Goal: Task Accomplishment & Management: Complete application form

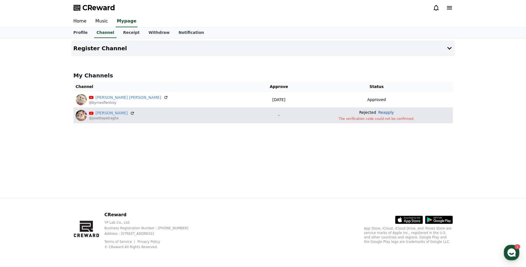
click at [378, 115] on button "Reapply" at bounding box center [386, 113] width 16 height 6
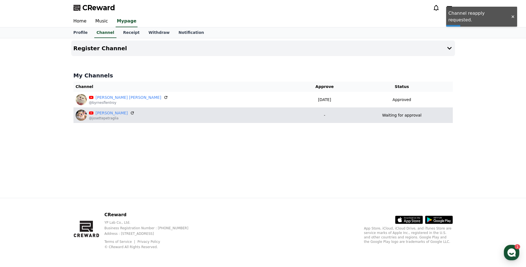
click at [411, 121] on td "Waiting for approval" at bounding box center [402, 115] width 102 height 16
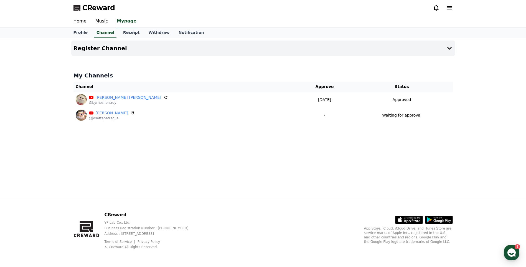
click at [360, 115] on div "Waiting for approval" at bounding box center [402, 115] width 97 height 6
drag, startPoint x: 115, startPoint y: 114, endPoint x: 105, endPoint y: 117, distance: 9.8
click at [105, 117] on p "@josettepetraglia" at bounding box center [112, 118] width 46 height 4
click at [110, 115] on link "[PERSON_NAME]" at bounding box center [112, 113] width 32 height 6
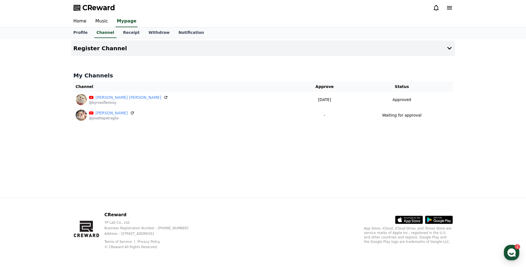
click at [301, 116] on p "-" at bounding box center [325, 115] width 49 height 6
drag, startPoint x: 295, startPoint y: 116, endPoint x: 230, endPoint y: 123, distance: 65.2
click at [230, 123] on td "Josette Petraglia @josettepetraglia" at bounding box center [186, 115] width 225 height 16
click at [453, 48] on icon at bounding box center [449, 48] width 7 height 7
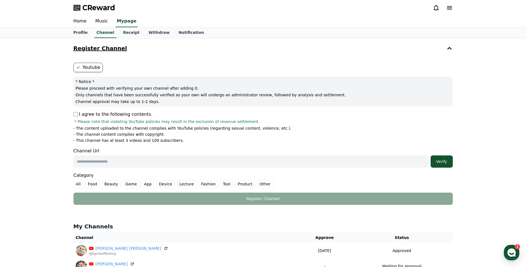
click at [450, 52] on button "Register Channel" at bounding box center [263, 49] width 384 height 16
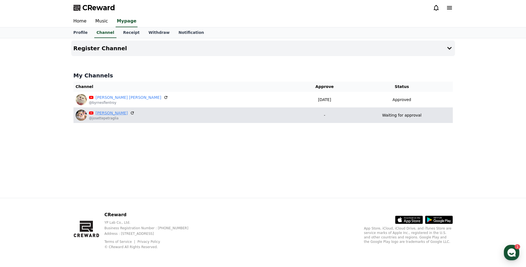
click at [98, 112] on link "[PERSON_NAME]" at bounding box center [112, 113] width 32 height 6
click at [420, 116] on div "Waiting for approval" at bounding box center [402, 115] width 97 height 6
drag, startPoint x: 89, startPoint y: 120, endPoint x: 81, endPoint y: 117, distance: 8.9
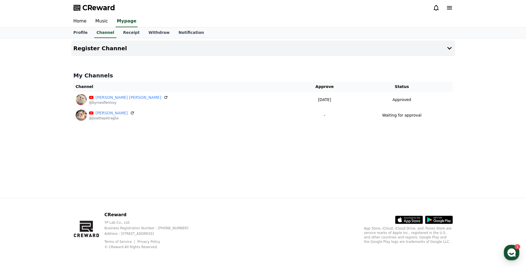
drag, startPoint x: 81, startPoint y: 117, endPoint x: 148, endPoint y: 124, distance: 66.9
click at [254, 125] on div "Register Channel My Channels Channel Approve Status Byrnes Flentroy @byrnesflen…" at bounding box center [263, 118] width 388 height 160
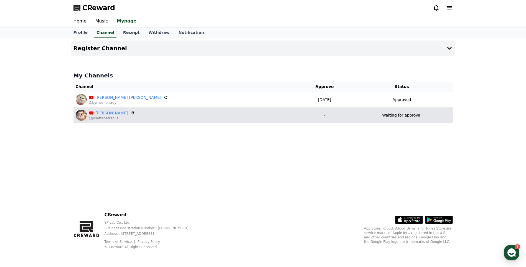
click at [117, 113] on link "[PERSON_NAME]" at bounding box center [112, 113] width 32 height 6
click at [392, 114] on p "Waiting for approval" at bounding box center [401, 115] width 39 height 6
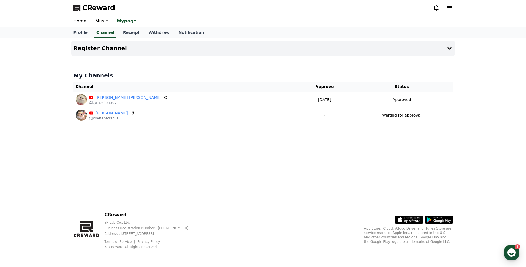
click at [99, 44] on button "Register Channel" at bounding box center [263, 49] width 384 height 16
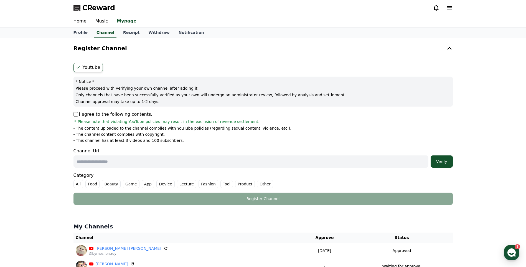
click at [74, 116] on div "Youtube * Notice * Please proceed with verifying your own channel after adding …" at bounding box center [263, 133] width 384 height 147
drag, startPoint x: 117, startPoint y: 157, endPoint x: 123, endPoint y: 157, distance: 6.7
click at [117, 157] on input "text" at bounding box center [251, 161] width 355 height 12
paste input "**********"
type input "**********"
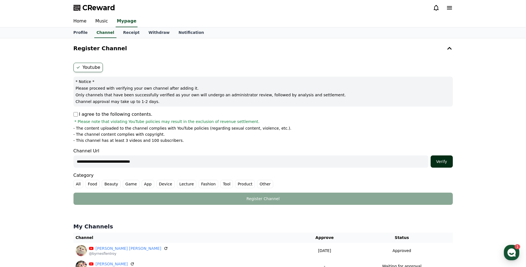
click at [446, 164] on div "Verify" at bounding box center [442, 162] width 18 height 6
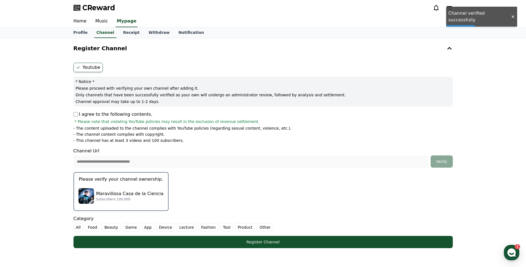
click at [138, 186] on div "Maravillosa Casa de la Ciencia Subscribers 109,000" at bounding box center [121, 196] width 85 height 22
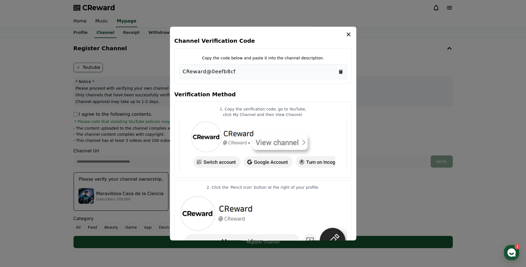
click at [341, 71] on icon "Copy to clipboard" at bounding box center [340, 72] width 3 height 4
click at [350, 33] on icon "modal" at bounding box center [348, 34] width 7 height 7
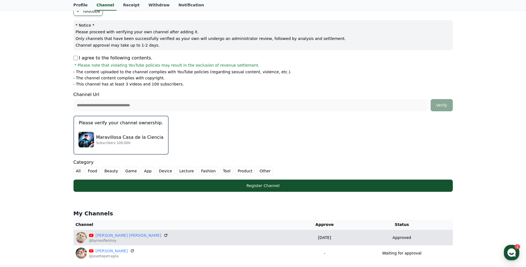
scroll to position [92, 0]
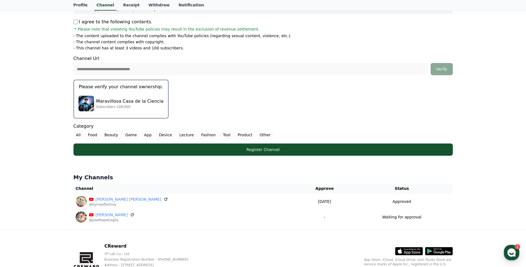
click at [80, 132] on label "All" at bounding box center [79, 135] width 10 height 8
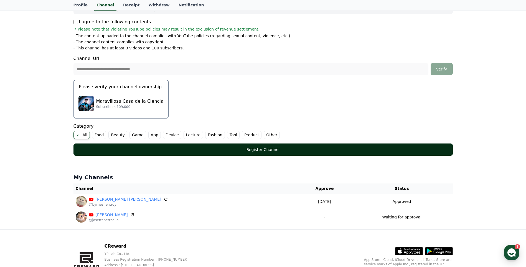
click at [121, 146] on button "Register Channel" at bounding box center [264, 149] width 380 height 12
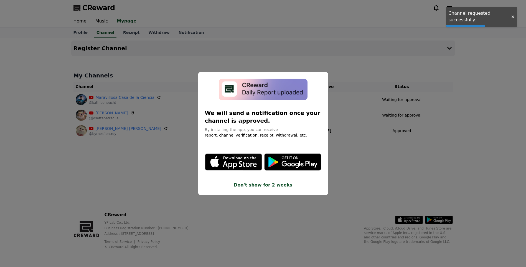
click at [411, 161] on button "close modal" at bounding box center [263, 133] width 526 height 267
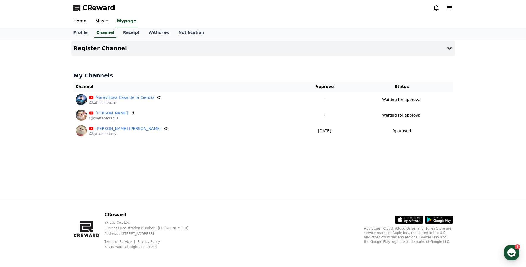
click at [105, 43] on button "Register Channel" at bounding box center [263, 49] width 384 height 16
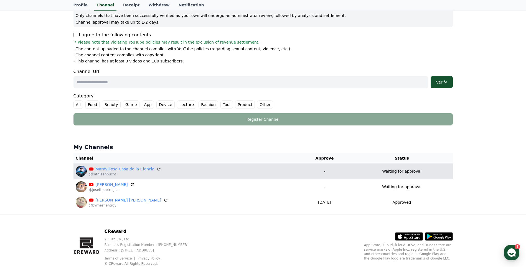
scroll to position [92, 0]
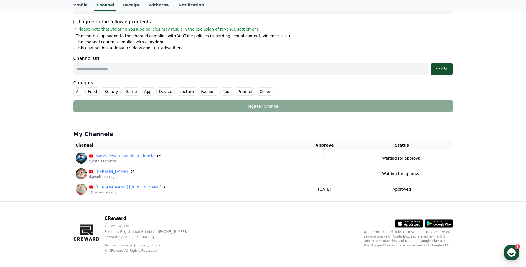
click at [103, 68] on input "text" at bounding box center [251, 69] width 355 height 12
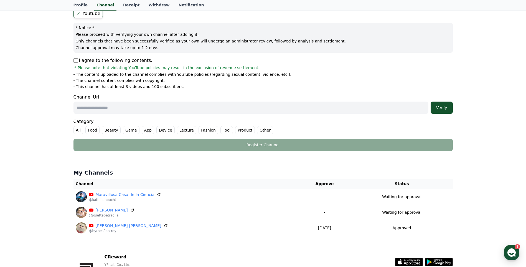
scroll to position [0, 0]
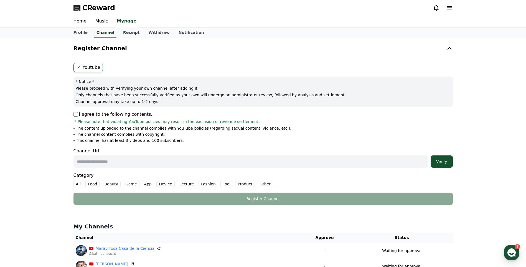
click at [118, 164] on input "text" at bounding box center [251, 161] width 355 height 12
paste input "**********"
type input "*"
paste input "**********"
type input "**********"
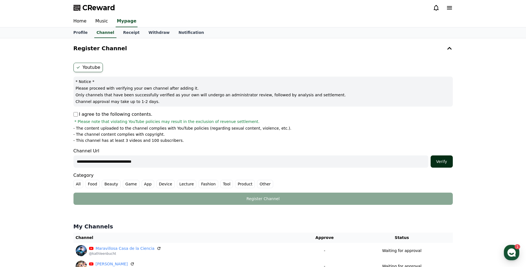
click at [445, 161] on div "Verify" at bounding box center [442, 162] width 18 height 6
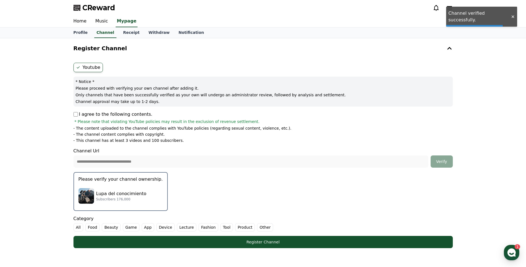
drag, startPoint x: 440, startPoint y: 158, endPoint x: 145, endPoint y: 193, distance: 297.3
click at [153, 193] on form "**********" at bounding box center [264, 155] width 380 height 185
click at [128, 202] on div "Lupa del conocimiento Subscribers 176,000" at bounding box center [121, 196] width 84 height 22
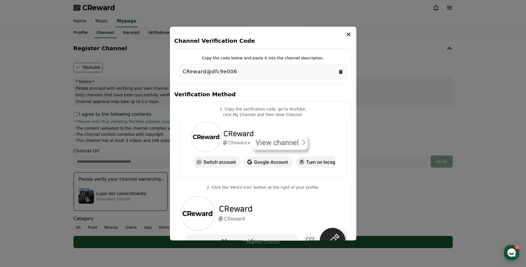
click at [342, 70] on icon "Copy to clipboard" at bounding box center [340, 72] width 3 height 4
click at [338, 69] on button "Copy to clipboard" at bounding box center [341, 72] width 6 height 6
click at [342, 69] on icon "Copy to clipboard" at bounding box center [341, 72] width 6 height 6
click at [389, 104] on button "close modal" at bounding box center [263, 133] width 526 height 267
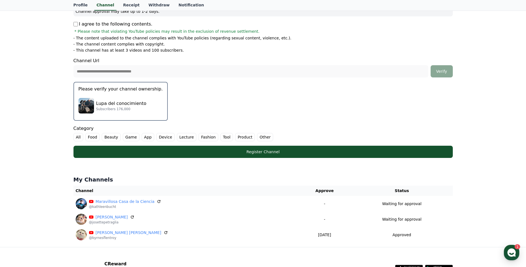
scroll to position [92, 0]
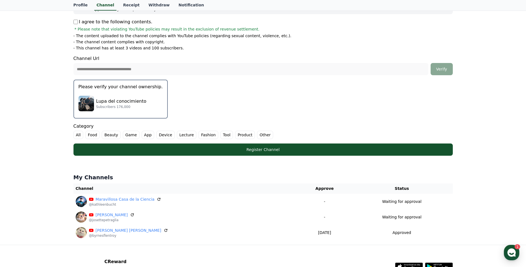
click at [79, 134] on label "All" at bounding box center [79, 135] width 10 height 8
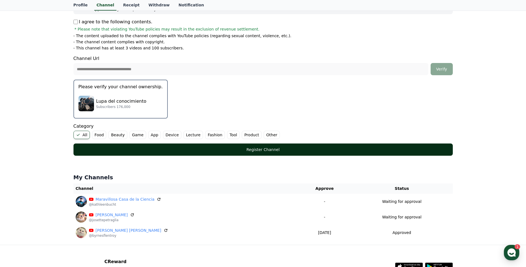
click at [125, 148] on div "Register Channel" at bounding box center [263, 150] width 357 height 6
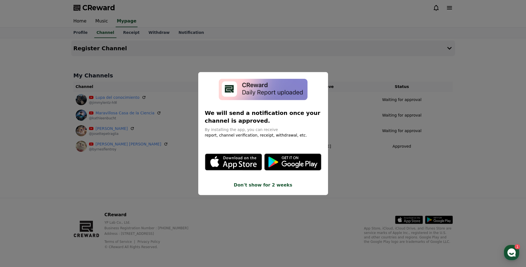
click at [296, 165] on icon "modal" at bounding box center [300, 164] width 36 height 7
click at [360, 89] on button "close modal" at bounding box center [263, 133] width 526 height 267
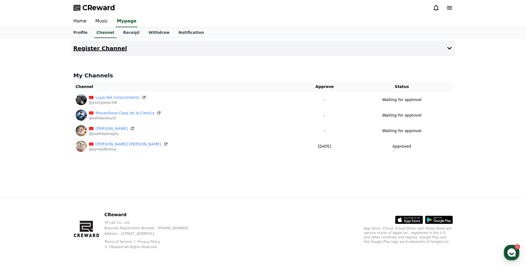
click at [87, 45] on h4 "Register Channel" at bounding box center [101, 48] width 54 height 6
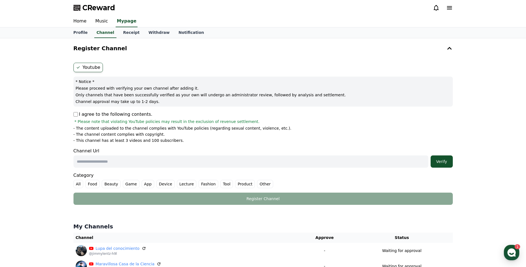
click at [223, 156] on input "text" at bounding box center [251, 161] width 355 height 12
paste input "**********"
type input "**********"
click at [435, 158] on button "Verify" at bounding box center [442, 161] width 22 height 12
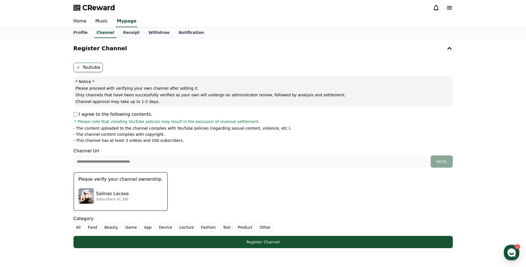
click at [129, 180] on p "Please verify your channel ownership." at bounding box center [121, 179] width 84 height 7
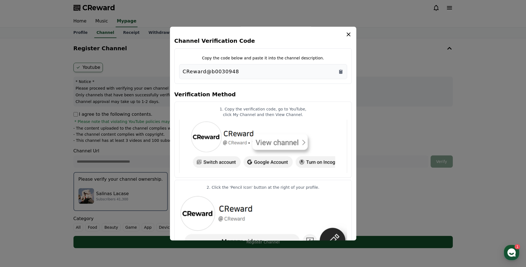
click at [340, 68] on div "CReward@b0030948" at bounding box center [263, 72] width 161 height 8
click at [341, 67] on div "CReward@b0030948" at bounding box center [263, 71] width 168 height 15
click at [340, 72] on icon "Copy to clipboard" at bounding box center [340, 72] width 3 height 4
click at [379, 176] on button "close modal" at bounding box center [263, 133] width 526 height 267
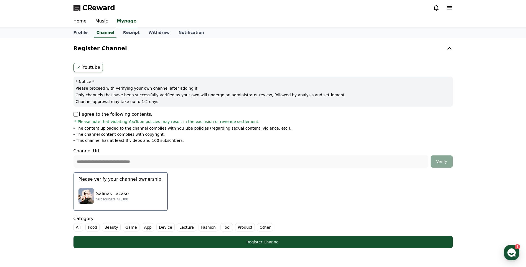
click at [78, 231] on label "All" at bounding box center [79, 227] width 10 height 8
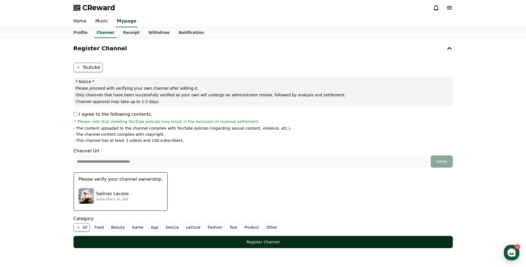
click at [93, 242] on div "Register Channel" at bounding box center [263, 242] width 357 height 6
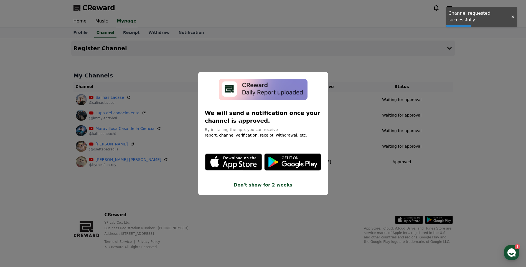
click at [292, 232] on button "close modal" at bounding box center [263, 133] width 526 height 267
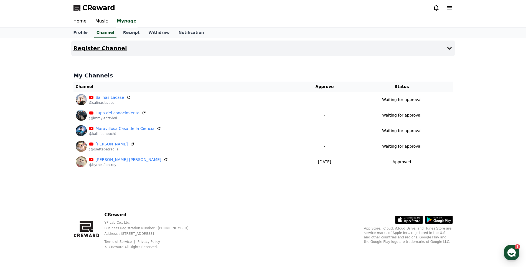
click at [109, 52] on button "Register Channel" at bounding box center [263, 49] width 384 height 16
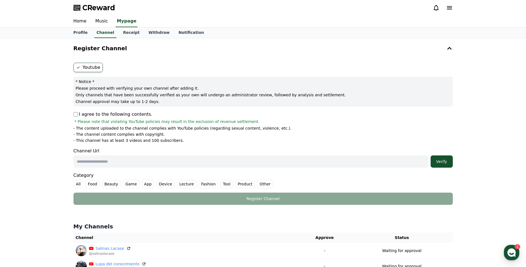
click at [77, 117] on p "I agree to the following contents." at bounding box center [113, 114] width 79 height 7
click at [77, 116] on p "I agree to the following contents." at bounding box center [113, 114] width 79 height 7
click at [125, 158] on input "text" at bounding box center [251, 161] width 355 height 12
paste input "**********"
type input "**********"
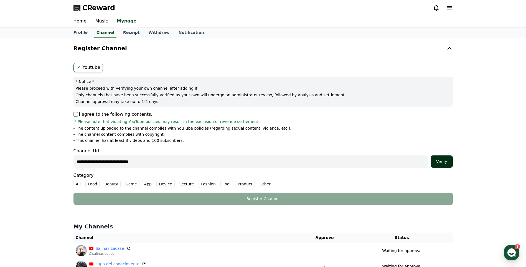
click at [446, 159] on div "Verify" at bounding box center [442, 162] width 18 height 6
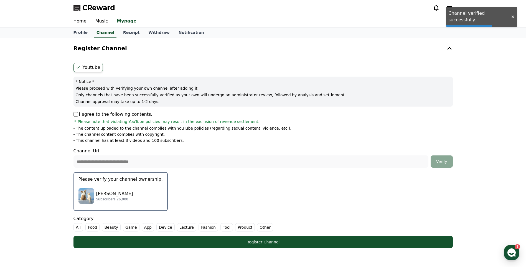
click at [87, 183] on button "Please verify your channel ownership. Kamilah Bland Subscribers 26,000" at bounding box center [121, 191] width 94 height 39
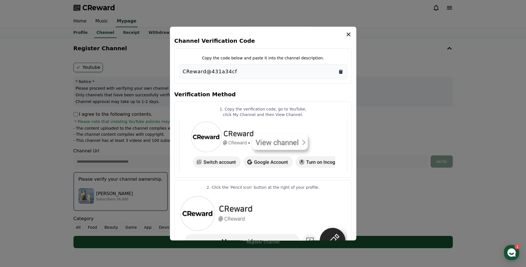
click at [343, 73] on icon "Copy to clipboard" at bounding box center [341, 72] width 6 height 6
click at [434, 198] on button "close modal" at bounding box center [263, 133] width 526 height 267
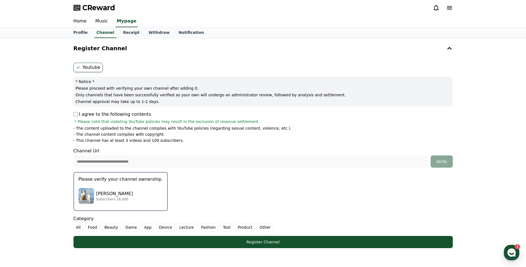
click at [76, 228] on label "All" at bounding box center [79, 227] width 10 height 8
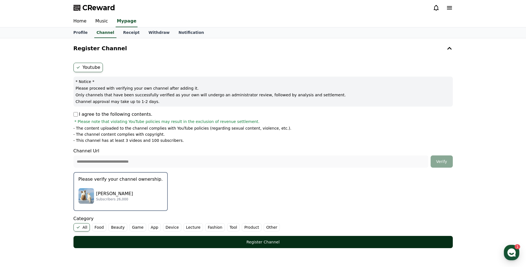
click at [110, 241] on div "Register Channel" at bounding box center [263, 242] width 357 height 6
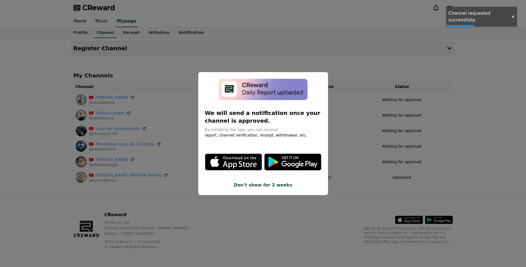
click at [368, 195] on button "close modal" at bounding box center [263, 133] width 526 height 267
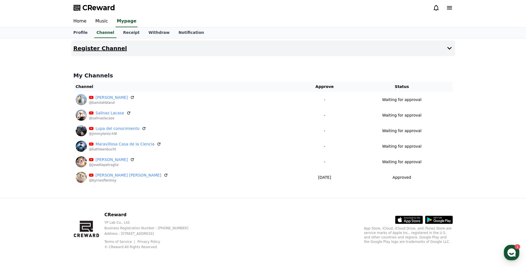
click at [113, 52] on button "Register Channel" at bounding box center [263, 49] width 384 height 16
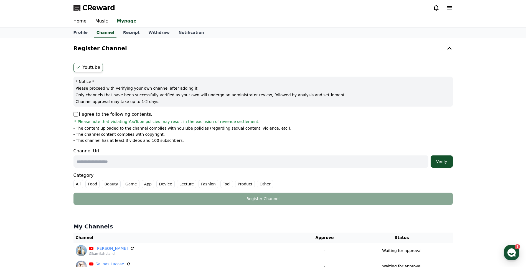
click at [75, 117] on p "I agree to the following contents." at bounding box center [113, 114] width 79 height 7
click at [133, 165] on input "text" at bounding box center [251, 161] width 355 height 12
paste input "**********"
type input "**********"
click at [442, 160] on div "Verify" at bounding box center [442, 162] width 18 height 6
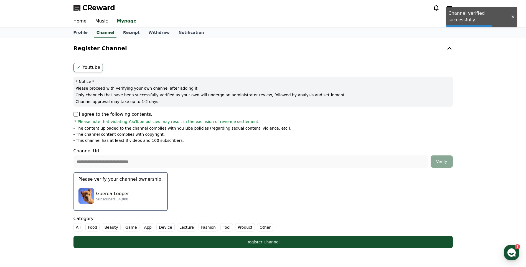
click at [103, 189] on div "Guerda Looper Subscribers 54,000" at bounding box center [121, 196] width 84 height 22
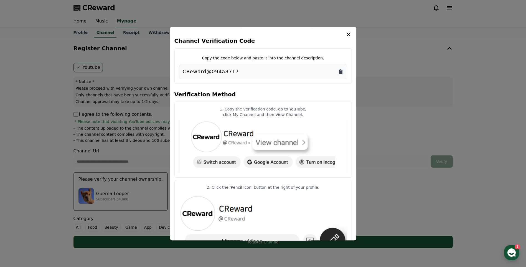
click at [341, 73] on icon "Copy to clipboard" at bounding box center [340, 72] width 3 height 4
click at [395, 141] on button "close modal" at bounding box center [263, 133] width 526 height 267
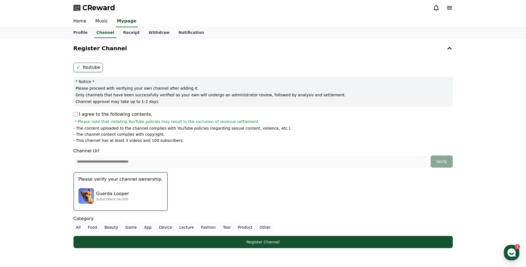
click at [79, 228] on label "All" at bounding box center [79, 227] width 10 height 8
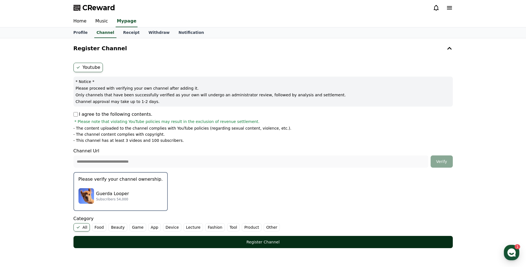
click at [114, 242] on div "Register Channel" at bounding box center [263, 242] width 357 height 6
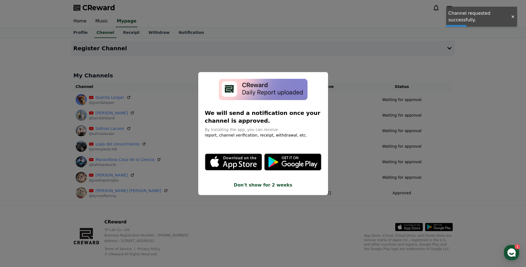
click at [372, 211] on button "close modal" at bounding box center [263, 133] width 526 height 267
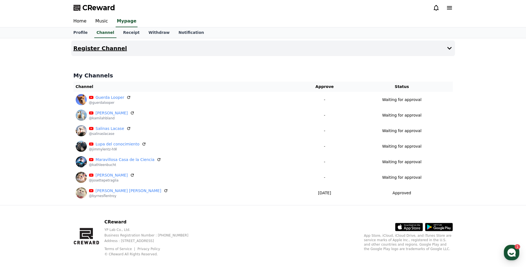
click at [104, 46] on h4 "Register Channel" at bounding box center [101, 48] width 54 height 6
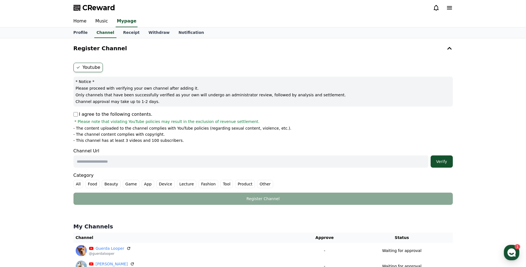
click at [189, 157] on input "text" at bounding box center [251, 161] width 355 height 12
paste input "**********"
type input "**********"
click at [79, 182] on label "All" at bounding box center [79, 184] width 10 height 8
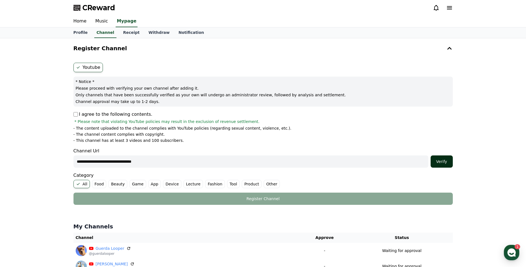
click at [443, 162] on div "Verify" at bounding box center [442, 162] width 18 height 6
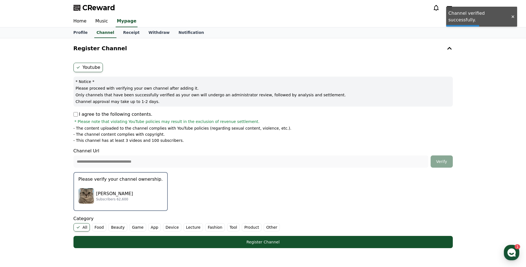
click at [114, 180] on p "Please verify your channel ownership." at bounding box center [121, 179] width 84 height 7
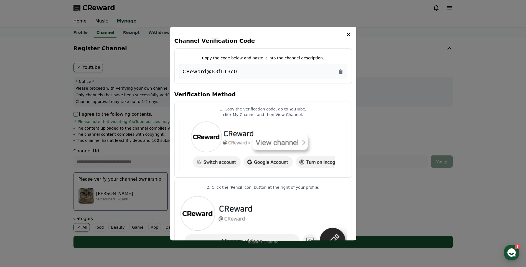
click at [421, 79] on button "close modal" at bounding box center [263, 133] width 526 height 267
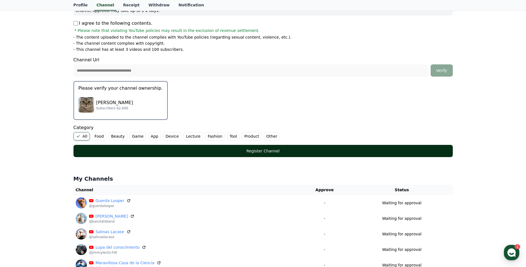
scroll to position [92, 0]
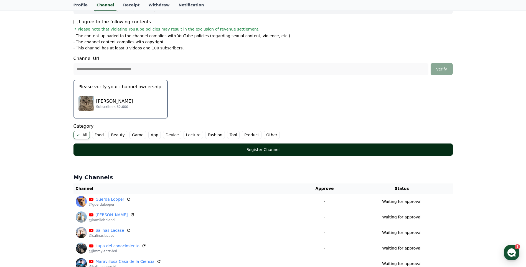
click at [266, 155] on button "Register Channel" at bounding box center [264, 149] width 380 height 12
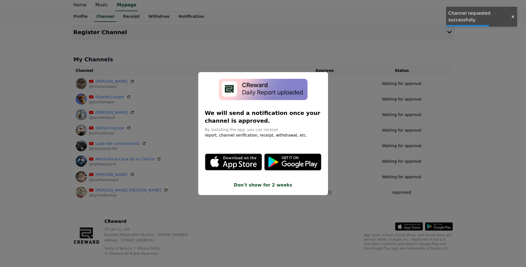
click at [402, 173] on button "close modal" at bounding box center [263, 133] width 526 height 267
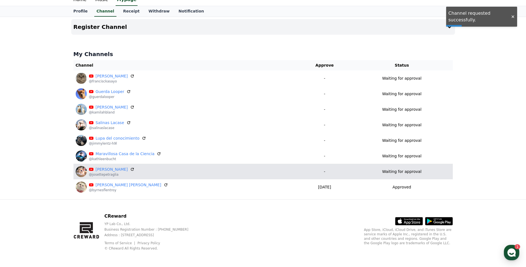
scroll to position [23, 0]
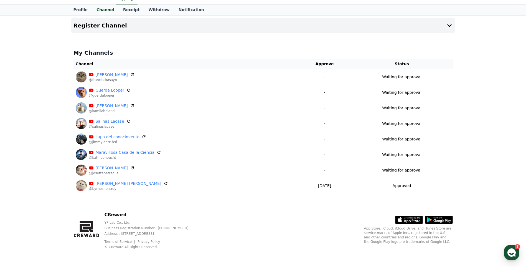
click at [102, 29] on button "Register Channel" at bounding box center [263, 26] width 384 height 16
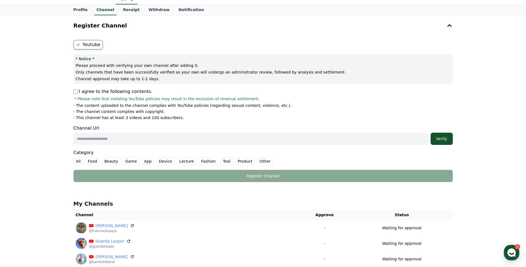
click at [117, 140] on input "text" at bounding box center [251, 139] width 355 height 12
paste input "**********"
type input "**********"
click at [446, 136] on div "Verify" at bounding box center [442, 139] width 18 height 6
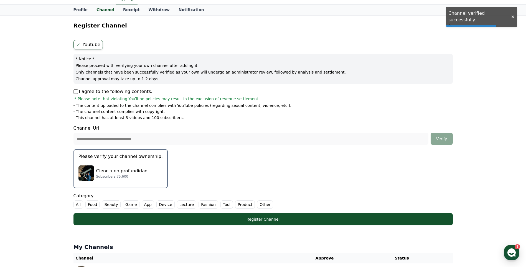
click at [108, 166] on div "Ciencia en profundidad Subscribers 75,600" at bounding box center [121, 173] width 84 height 22
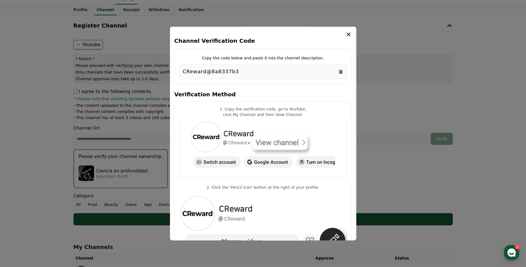
click at [338, 74] on div "CReward@8a8337b3" at bounding box center [263, 72] width 161 height 8
click at [340, 71] on icon "Copy to clipboard" at bounding box center [340, 72] width 3 height 4
click at [344, 73] on icon "Copy to clipboard" at bounding box center [341, 72] width 6 height 6
click at [397, 62] on button "close modal" at bounding box center [263, 133] width 526 height 267
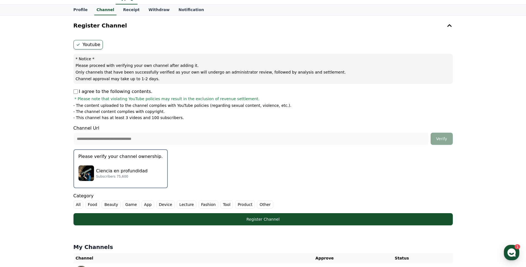
click at [77, 205] on label "All" at bounding box center [79, 204] width 10 height 8
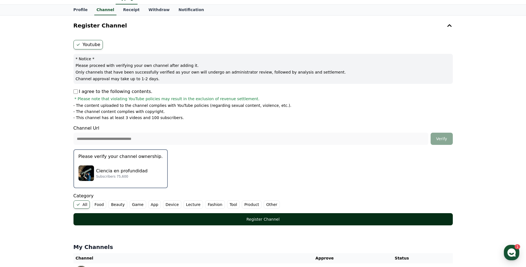
click at [97, 216] on div "Register Channel" at bounding box center [263, 219] width 357 height 6
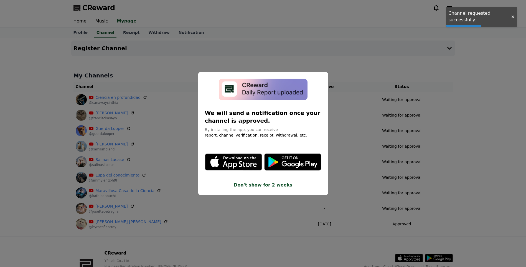
scroll to position [31, 0]
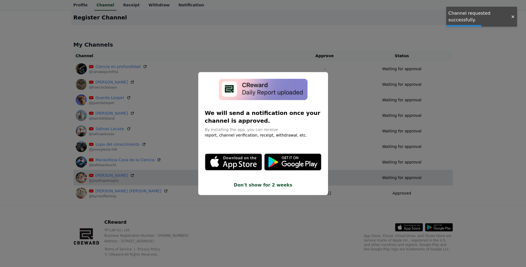
click at [349, 176] on button "close modal" at bounding box center [263, 133] width 526 height 267
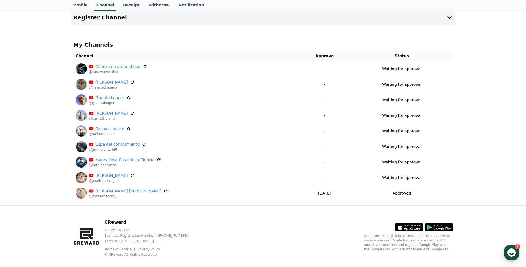
click at [113, 19] on h4 "Register Channel" at bounding box center [101, 17] width 54 height 6
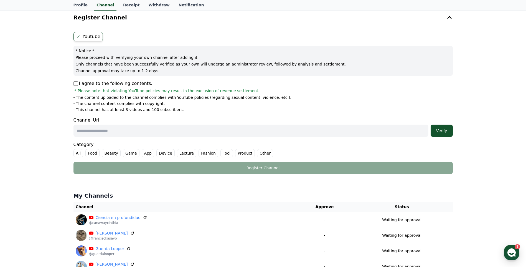
click at [79, 85] on p "I agree to the following contents." at bounding box center [113, 83] width 79 height 7
click at [118, 128] on input "text" at bounding box center [251, 131] width 355 height 12
paste input "**********"
type input "**********"
click at [448, 133] on div "Verify" at bounding box center [442, 131] width 18 height 6
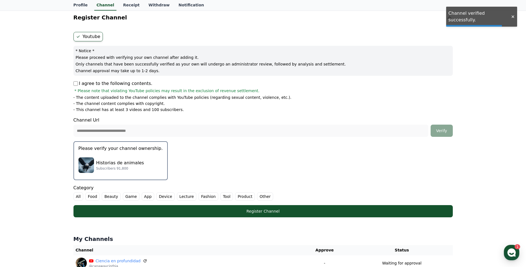
click at [94, 158] on img "button" at bounding box center [87, 165] width 16 height 16
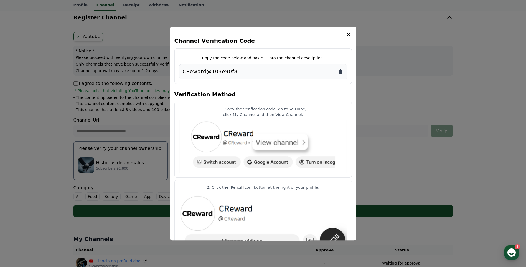
click at [341, 70] on icon "Copy to clipboard" at bounding box center [340, 69] width 1 height 1
click at [393, 143] on button "close modal" at bounding box center [263, 133] width 526 height 267
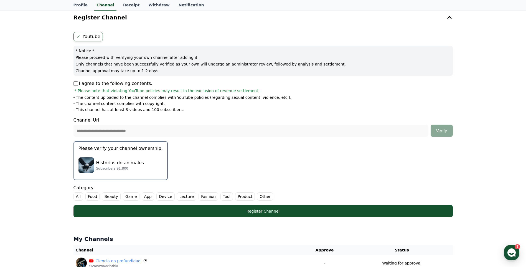
click at [78, 196] on label "All" at bounding box center [79, 196] width 10 height 8
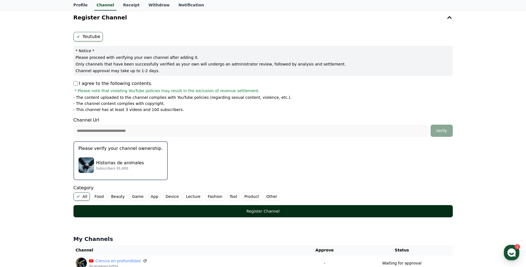
click at [114, 210] on div "Register Channel" at bounding box center [263, 211] width 357 height 6
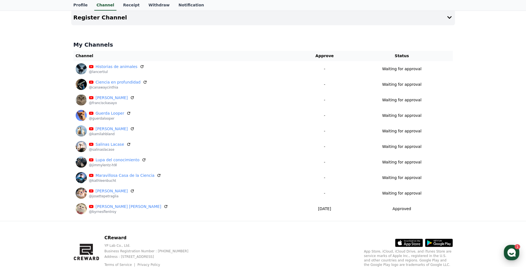
click at [516, 254] on icon "button" at bounding box center [512, 253] width 10 height 10
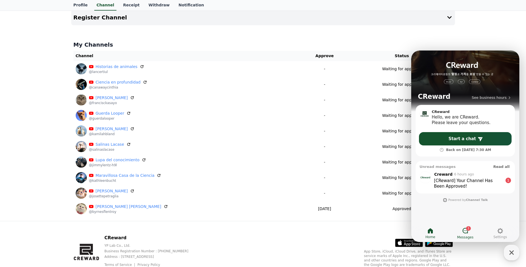
click at [466, 236] on span "Messages" at bounding box center [466, 237] width 16 height 4
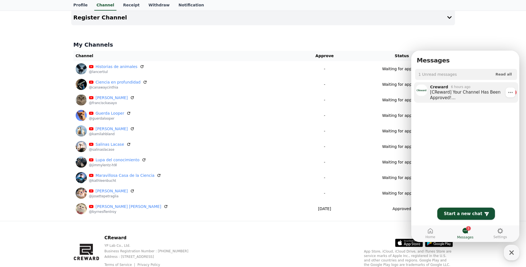
click at [466, 94] on div "[CReward] Your Channel Has Been Approved! Please make sure to review the usage …" at bounding box center [469, 94] width 79 height 11
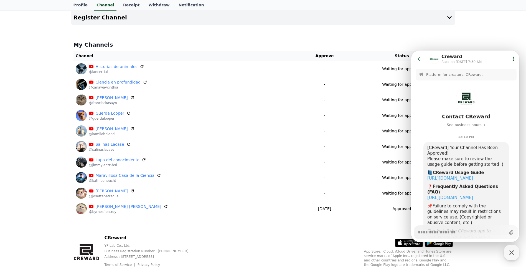
scroll to position [23, 0]
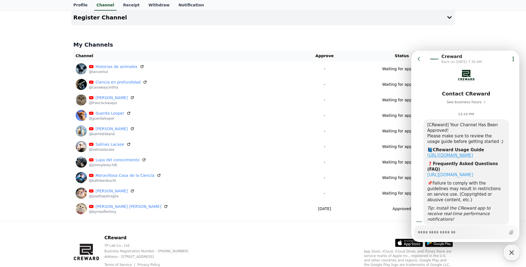
click at [471, 158] on link "https://creward.net/music/guide/android" at bounding box center [451, 155] width 46 height 5
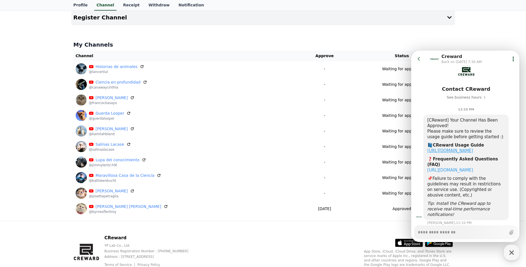
type textarea "*"
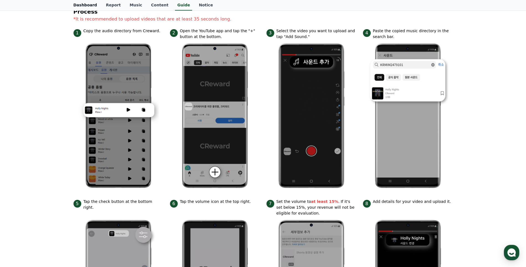
scroll to position [24, 0]
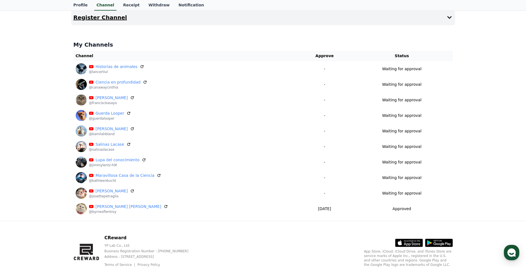
click at [90, 19] on h4 "Register Channel" at bounding box center [101, 17] width 54 height 6
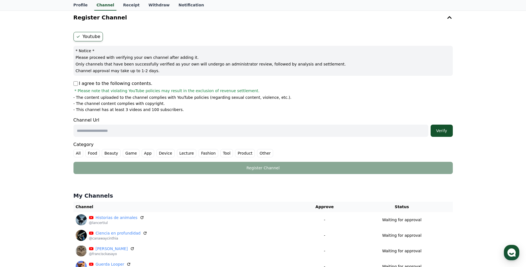
click at [95, 137] on input "text" at bounding box center [251, 131] width 355 height 12
paste input "**********"
type input "**********"
click at [446, 131] on div "Verify" at bounding box center [442, 131] width 18 height 6
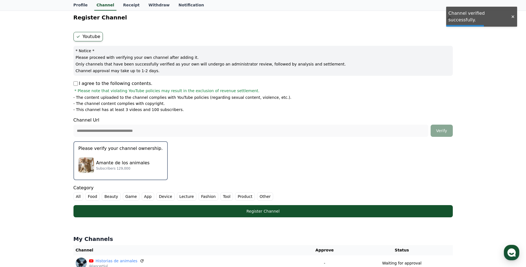
click at [103, 164] on p "Amante de los animales" at bounding box center [123, 163] width 54 height 7
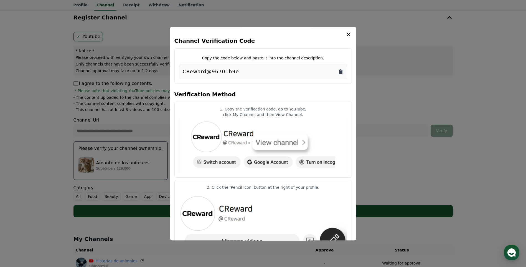
click at [342, 72] on icon "Copy to clipboard" at bounding box center [340, 72] width 3 height 4
click at [416, 168] on button "close modal" at bounding box center [263, 133] width 526 height 267
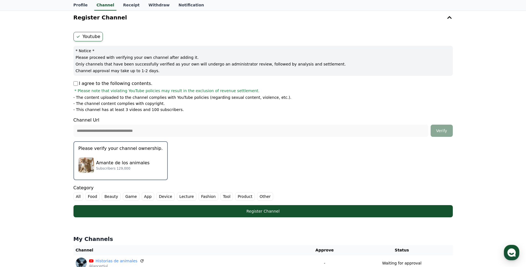
click at [79, 199] on label "All" at bounding box center [79, 196] width 10 height 8
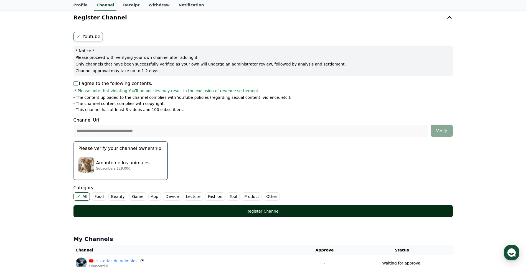
click at [201, 213] on div "Register Channel" at bounding box center [263, 211] width 357 height 6
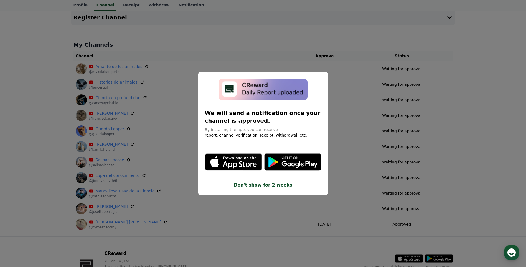
click at [426, 41] on button "close modal" at bounding box center [263, 133] width 526 height 267
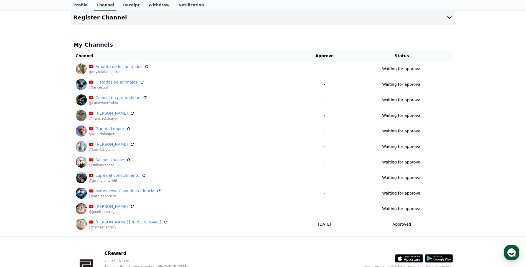
click at [92, 17] on h4 "Register Channel" at bounding box center [101, 17] width 54 height 6
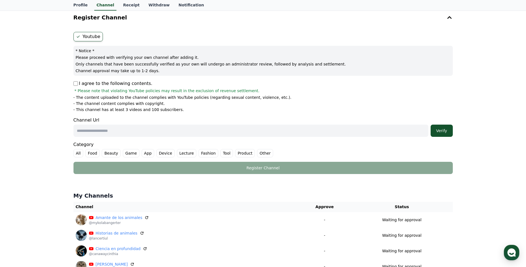
click at [74, 81] on p "I agree to the following contents." at bounding box center [113, 83] width 79 height 7
click at [108, 125] on input "text" at bounding box center [251, 131] width 355 height 12
paste input "**********"
type input "**********"
click at [440, 125] on button "Verify" at bounding box center [442, 131] width 22 height 12
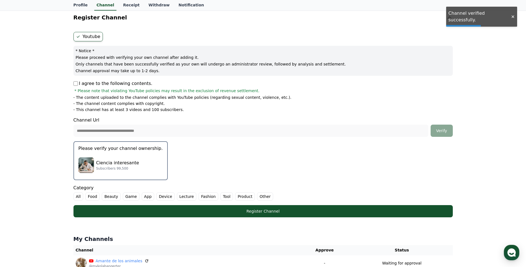
click at [104, 165] on p "Ciencia interesante" at bounding box center [117, 163] width 43 height 7
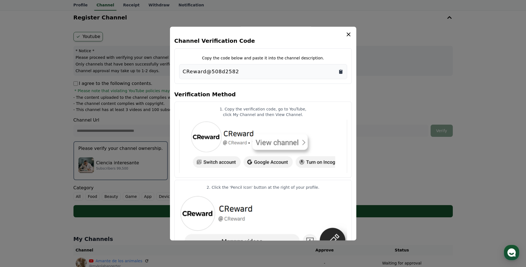
click at [342, 72] on icon "Copy to clipboard" at bounding box center [340, 72] width 3 height 4
click at [403, 135] on button "close modal" at bounding box center [263, 133] width 526 height 267
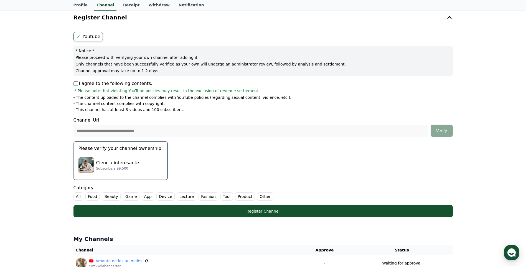
click at [78, 193] on label "All" at bounding box center [79, 196] width 10 height 8
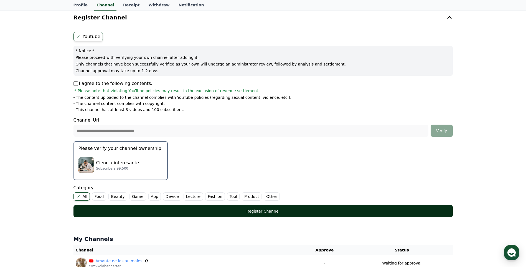
drag, startPoint x: 105, startPoint y: 212, endPoint x: 114, endPoint y: 212, distance: 9.7
click at [105, 212] on div "Register Channel" at bounding box center [263, 211] width 357 height 6
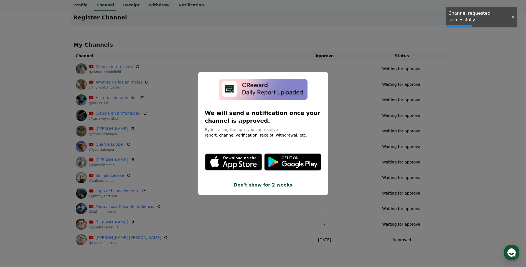
click at [402, 198] on button "close modal" at bounding box center [263, 133] width 526 height 267
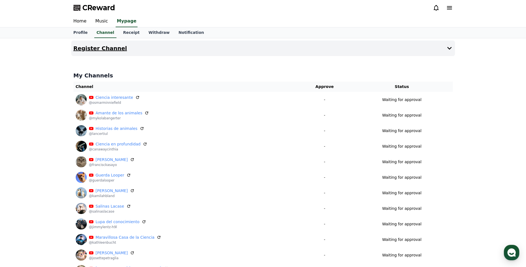
click at [102, 52] on button "Register Channel" at bounding box center [263, 49] width 384 height 16
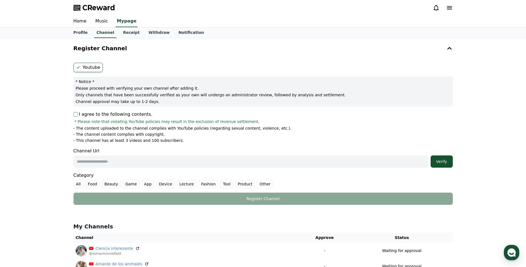
click at [171, 161] on input "text" at bounding box center [251, 161] width 355 height 12
paste input "**********"
type input "**********"
click at [442, 156] on button "Verify" at bounding box center [442, 161] width 22 height 12
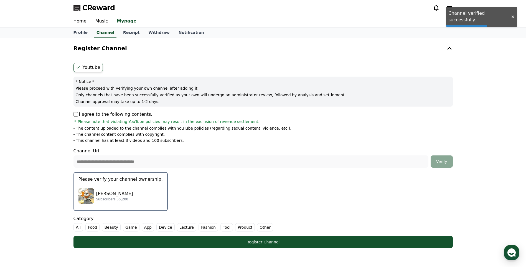
click at [115, 201] on div "Dianny Champaneri Subscribers 55,200" at bounding box center [121, 196] width 84 height 22
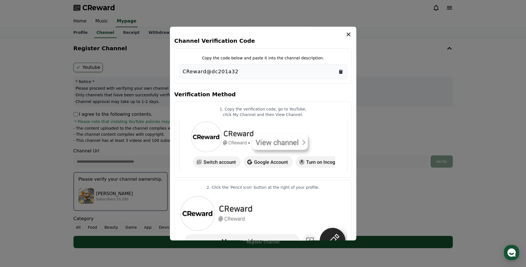
click at [340, 70] on icon "Copy to clipboard" at bounding box center [340, 72] width 3 height 4
click at [427, 146] on button "close modal" at bounding box center [263, 133] width 526 height 267
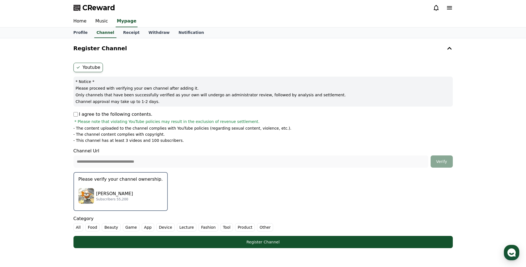
click at [71, 223] on div "**********" at bounding box center [263, 155] width 384 height 190
drag, startPoint x: 71, startPoint y: 223, endPoint x: 75, endPoint y: 227, distance: 5.5
click at [74, 225] on label "All" at bounding box center [79, 227] width 10 height 8
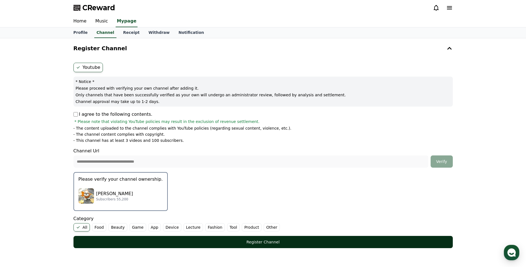
click at [117, 244] on div "Register Channel" at bounding box center [263, 242] width 357 height 6
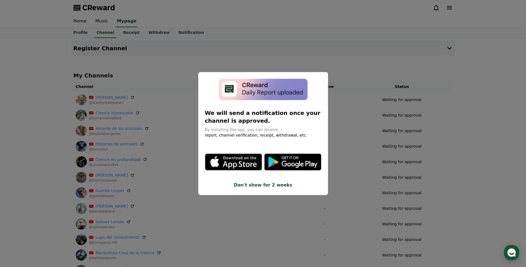
click at [462, 82] on button "close modal" at bounding box center [263, 133] width 526 height 267
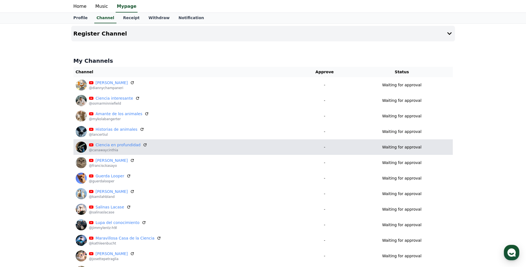
scroll to position [8, 0]
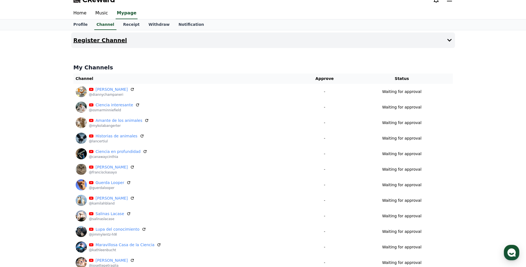
click at [104, 39] on h4 "Register Channel" at bounding box center [101, 40] width 54 height 6
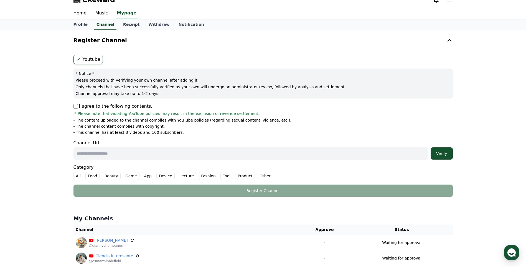
click at [78, 104] on p "I agree to the following contents." at bounding box center [113, 106] width 79 height 7
click at [128, 154] on input "text" at bounding box center [251, 153] width 355 height 12
paste input "**********"
type input "**********"
click at [443, 155] on div "Verify" at bounding box center [442, 154] width 18 height 6
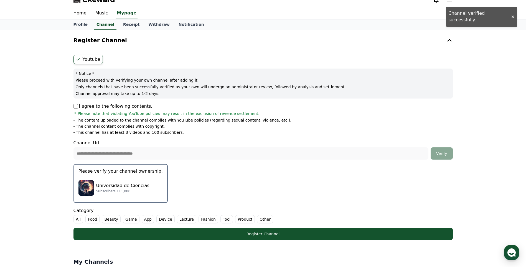
click at [85, 199] on button "Please verify your channel ownership. Universidad de Ciencias Subscribers 111,0…" at bounding box center [121, 183] width 94 height 39
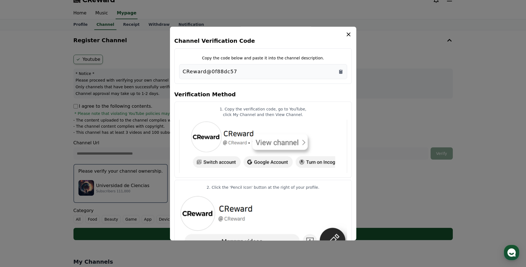
click at [336, 72] on div "CReward@0f88dc57" at bounding box center [263, 72] width 161 height 8
click at [342, 73] on icon "Copy to clipboard" at bounding box center [340, 72] width 3 height 4
click at [403, 121] on button "close modal" at bounding box center [263, 133] width 526 height 267
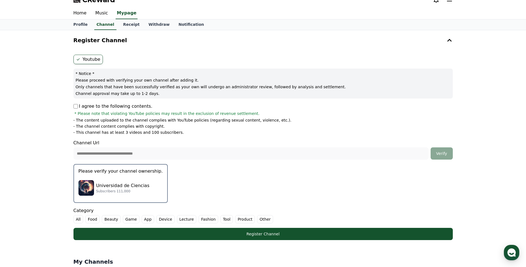
click at [80, 219] on label "All" at bounding box center [79, 219] width 10 height 8
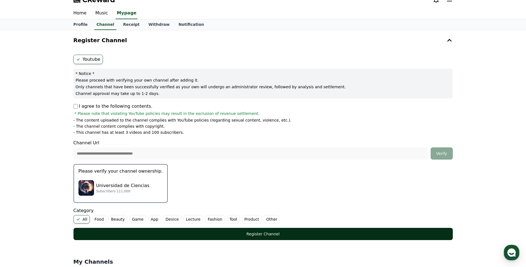
click at [127, 233] on div "Register Channel" at bounding box center [263, 234] width 357 height 6
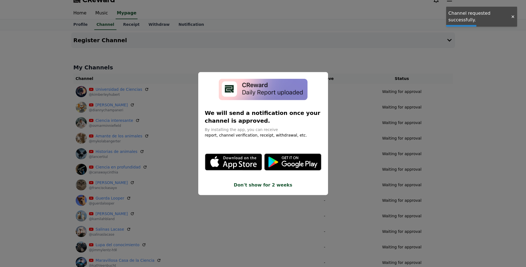
click at [414, 176] on button "close modal" at bounding box center [263, 133] width 526 height 267
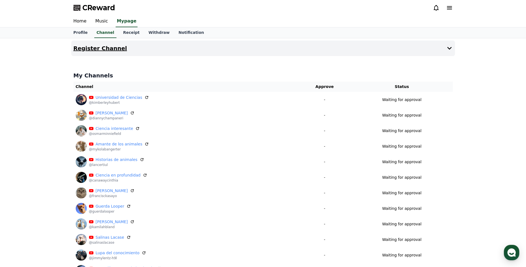
click at [83, 43] on button "Register Channel" at bounding box center [263, 49] width 384 height 16
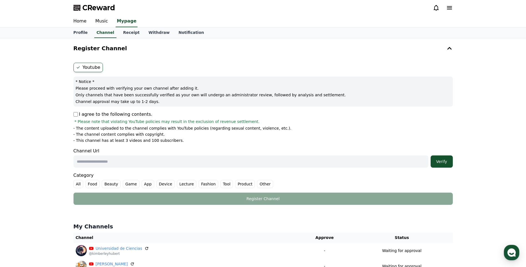
click at [71, 41] on button "Register Channel" at bounding box center [263, 49] width 384 height 16
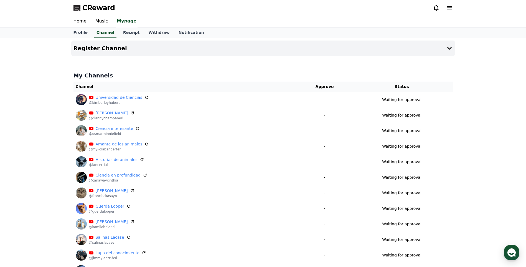
click at [94, 75] on h4 "My Channels" at bounding box center [264, 76] width 380 height 8
click at [105, 49] on h4 "Register Channel" at bounding box center [101, 48] width 54 height 6
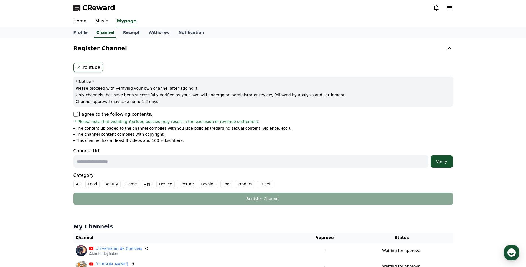
click at [78, 111] on p "I agree to the following contents." at bounding box center [113, 114] width 79 height 7
drag, startPoint x: 115, startPoint y: 160, endPoint x: 102, endPoint y: 163, distance: 13.3
click at [115, 160] on input "text" at bounding box center [251, 161] width 355 height 12
paste input "**********"
type input "**********"
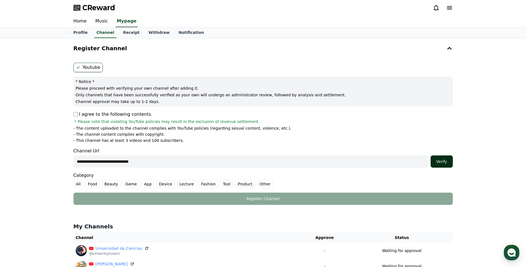
click at [448, 161] on div "Verify" at bounding box center [442, 162] width 18 height 6
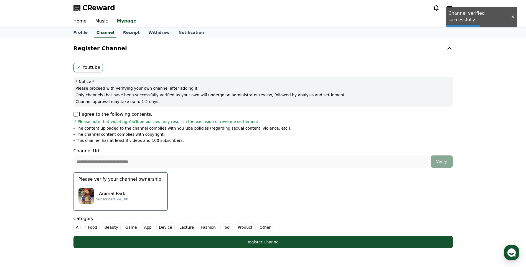
click at [92, 196] on img "button" at bounding box center [87, 196] width 16 height 16
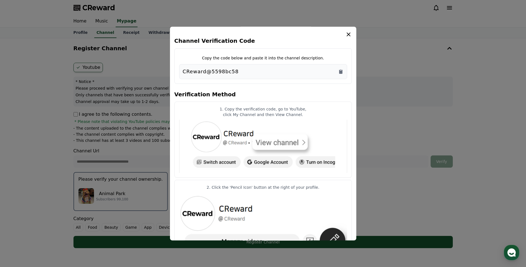
click at [339, 75] on div "CReward@5598bc58" at bounding box center [263, 72] width 161 height 8
click at [342, 69] on icon "Copy to clipboard" at bounding box center [341, 72] width 6 height 6
click at [340, 73] on icon "Copy to clipboard" at bounding box center [340, 72] width 3 height 4
click at [395, 152] on button "close modal" at bounding box center [263, 133] width 526 height 267
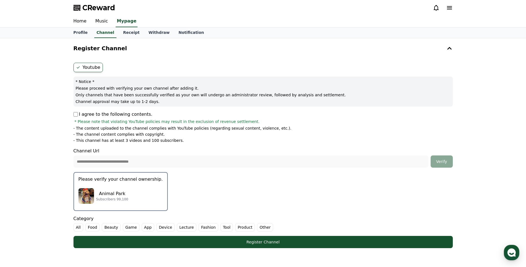
click at [80, 226] on label "All" at bounding box center [79, 227] width 10 height 8
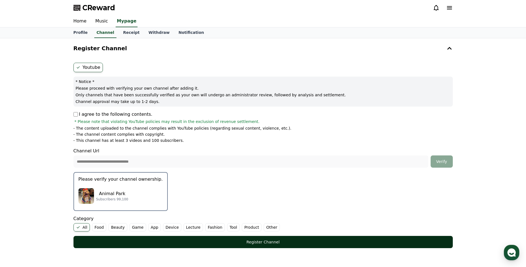
click at [132, 238] on button "Register Channel" at bounding box center [264, 242] width 380 height 12
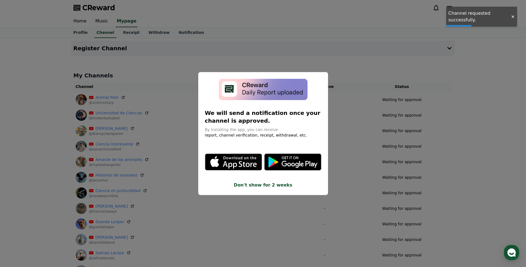
click at [375, 112] on button "close modal" at bounding box center [263, 133] width 526 height 267
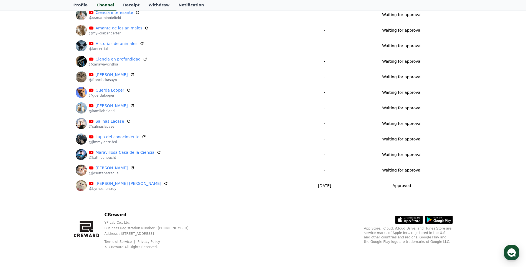
scroll to position [85, 0]
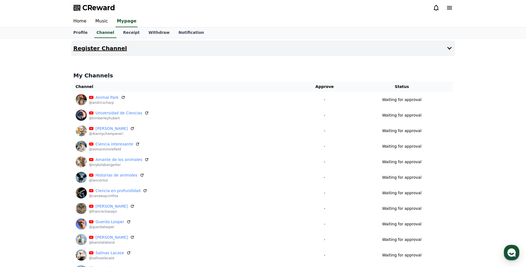
click at [95, 51] on h4 "Register Channel" at bounding box center [101, 48] width 54 height 6
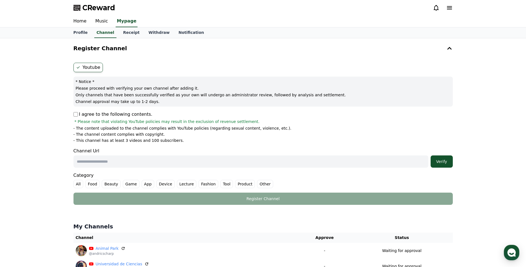
drag, startPoint x: 163, startPoint y: 161, endPoint x: 168, endPoint y: 162, distance: 4.2
click at [163, 162] on input "text" at bounding box center [251, 161] width 355 height 12
paste input "**********"
type input "**********"
click at [447, 163] on div "Verify" at bounding box center [442, 162] width 18 height 6
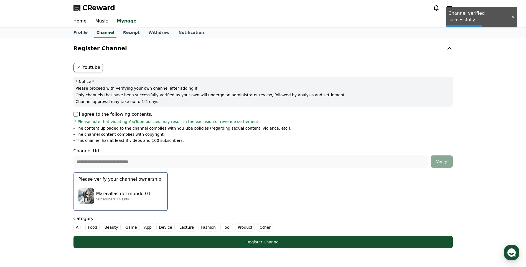
click at [118, 188] on div "Maravillas del mundo 01 Subscribers 143,000" at bounding box center [121, 196] width 84 height 22
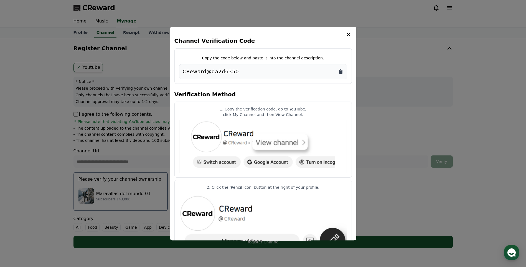
click at [342, 72] on icon "Copy to clipboard" at bounding box center [340, 72] width 3 height 4
drag, startPoint x: 403, startPoint y: 131, endPoint x: 392, endPoint y: 132, distance: 11.4
click at [403, 131] on button "close modal" at bounding box center [263, 133] width 526 height 267
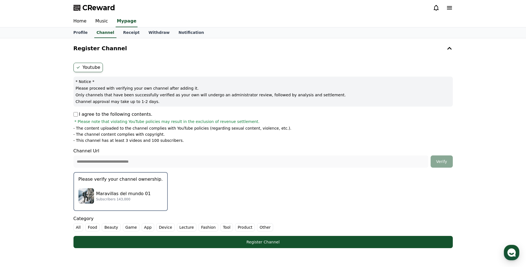
click at [74, 226] on label "All" at bounding box center [79, 227] width 10 height 8
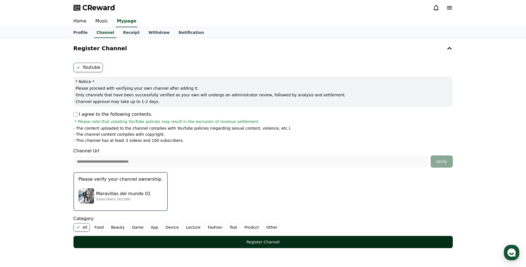
click at [105, 241] on div "Register Channel" at bounding box center [263, 242] width 357 height 6
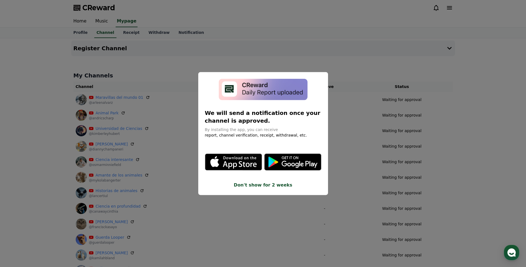
click at [198, 204] on button "close modal" at bounding box center [263, 133] width 526 height 267
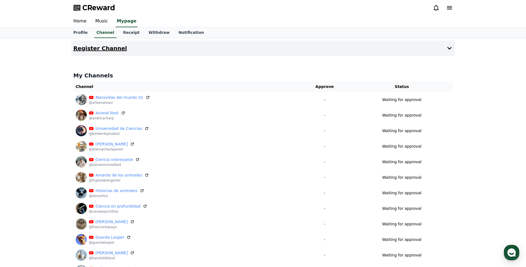
click at [109, 55] on button "Register Channel" at bounding box center [263, 49] width 384 height 16
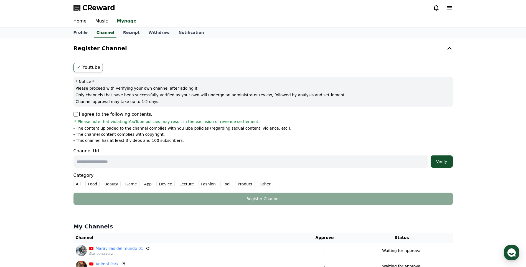
click at [130, 159] on input "text" at bounding box center [251, 161] width 355 height 12
paste input "**********"
type input "**********"
click at [438, 163] on div "Verify" at bounding box center [442, 162] width 18 height 6
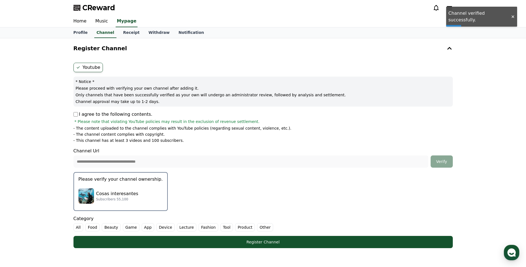
drag, startPoint x: 90, startPoint y: 184, endPoint x: 96, endPoint y: 191, distance: 9.2
click at [90, 184] on button "Please verify your channel ownership. Cosas interesantes Subscribers 55,100" at bounding box center [121, 191] width 94 height 39
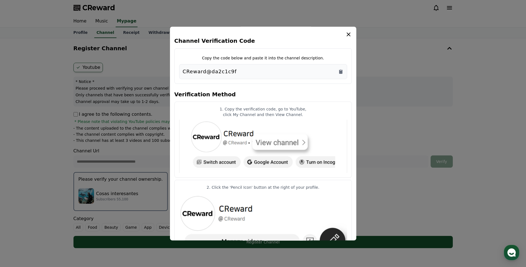
drag, startPoint x: 339, startPoint y: 72, endPoint x: 357, endPoint y: 95, distance: 29.0
click at [339, 72] on icon "Copy to clipboard" at bounding box center [341, 72] width 6 height 6
click at [454, 64] on button "close modal" at bounding box center [263, 133] width 526 height 267
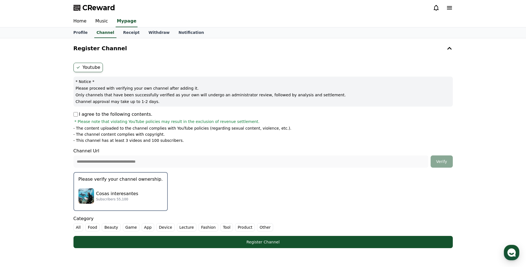
click at [77, 227] on label "All" at bounding box center [79, 227] width 10 height 8
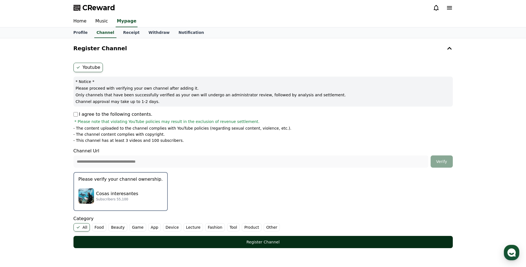
click at [107, 244] on div "Register Channel" at bounding box center [263, 242] width 357 height 6
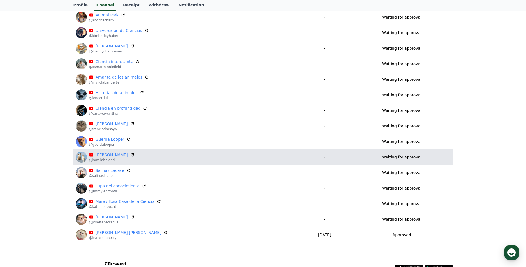
scroll to position [163, 0]
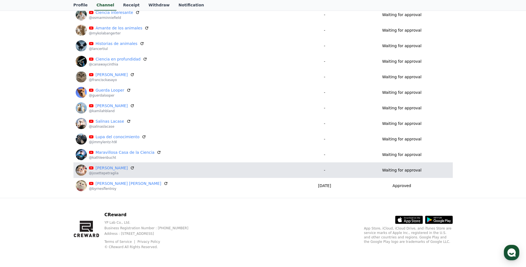
scroll to position [24, 0]
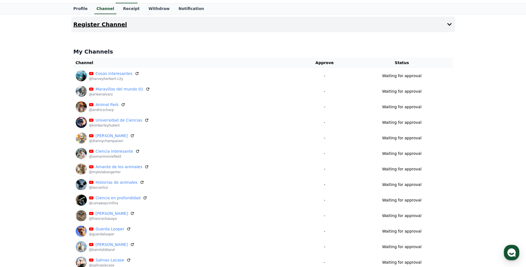
click at [83, 20] on button "Register Channel" at bounding box center [263, 25] width 384 height 16
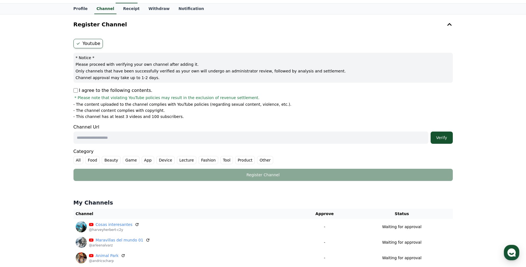
click at [119, 142] on input "text" at bounding box center [251, 138] width 355 height 12
paste input "**********"
type input "**********"
click at [444, 142] on button "Verify" at bounding box center [442, 138] width 22 height 12
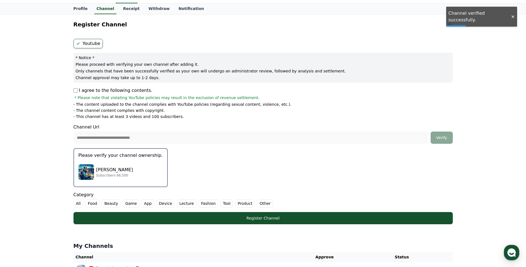
click at [95, 174] on div "Danializ Wolfe Subscribers 66,500" at bounding box center [121, 172] width 84 height 22
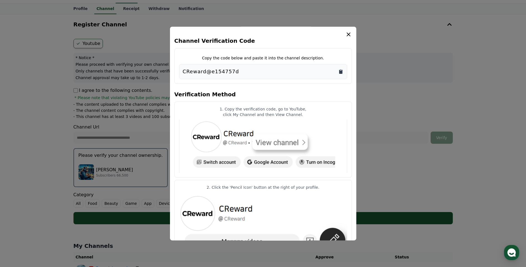
click at [342, 72] on icon "Copy to clipboard" at bounding box center [340, 72] width 3 height 4
click at [400, 158] on button "close modal" at bounding box center [263, 133] width 526 height 267
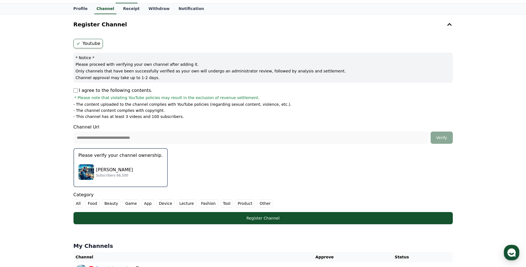
click at [76, 205] on label "All" at bounding box center [79, 203] width 10 height 8
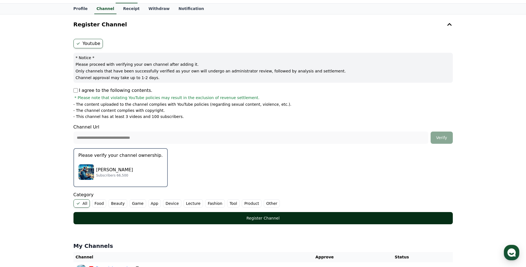
click at [96, 215] on div "Register Channel" at bounding box center [263, 218] width 357 height 6
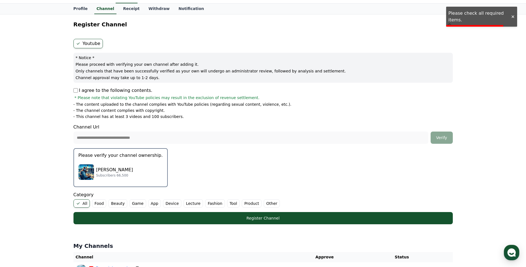
click at [73, 89] on div "**********" at bounding box center [263, 132] width 384 height 190
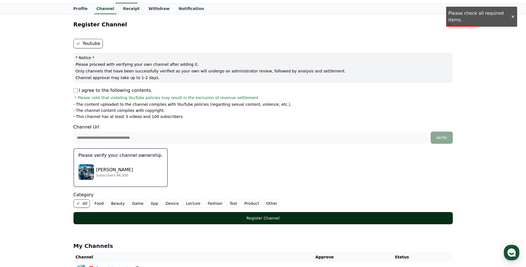
click at [259, 219] on div "Register Channel" at bounding box center [263, 218] width 357 height 6
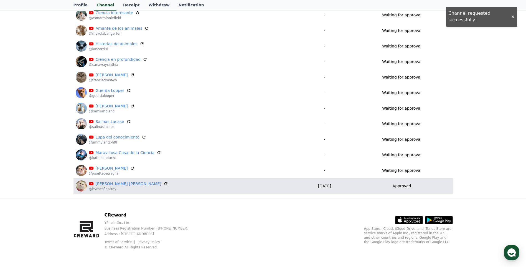
scroll to position [178, 0]
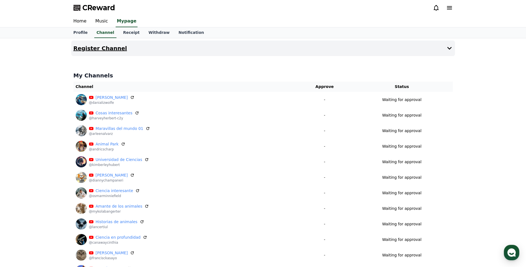
click at [116, 50] on h4 "Register Channel" at bounding box center [101, 48] width 54 height 6
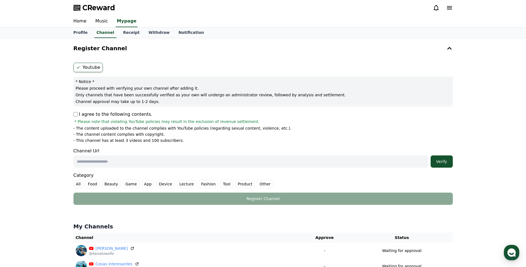
click at [128, 169] on form "Youtube * Notice * Please proceed with verifying your own channel after adding …" at bounding box center [264, 134] width 380 height 142
click at [128, 160] on input "text" at bounding box center [251, 161] width 355 height 12
paste input "**********"
type input "**********"
click at [443, 156] on button "Verify" at bounding box center [442, 161] width 22 height 12
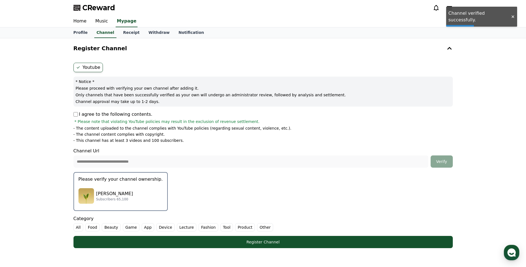
click at [105, 190] on div "Isaac Lee Subscribers 65,100" at bounding box center [121, 196] width 84 height 22
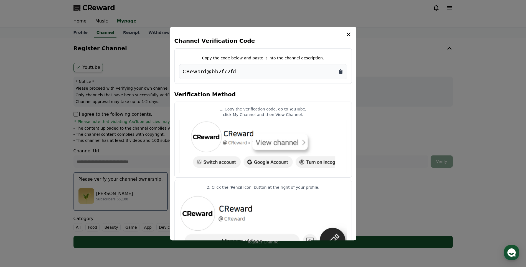
click at [342, 71] on icon "Copy to clipboard" at bounding box center [340, 72] width 3 height 4
click at [402, 182] on button "close modal" at bounding box center [263, 133] width 526 height 267
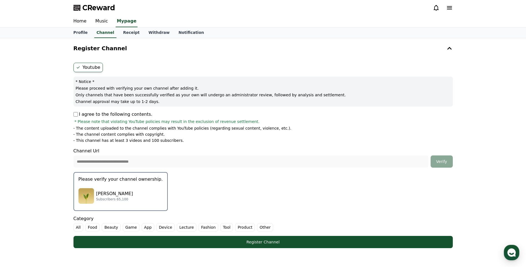
click at [73, 115] on div "**********" at bounding box center [263, 155] width 384 height 190
click at [79, 229] on label "All" at bounding box center [79, 227] width 10 height 8
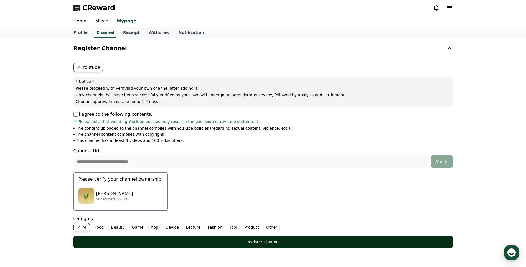
click at [111, 241] on div "Register Channel" at bounding box center [263, 242] width 357 height 6
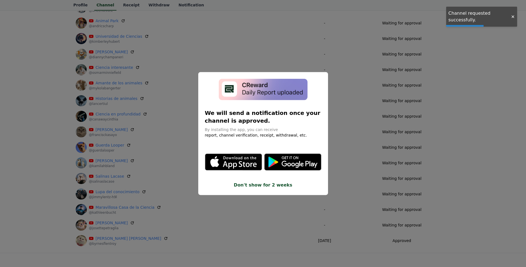
click at [350, 199] on button "close modal" at bounding box center [263, 133] width 526 height 267
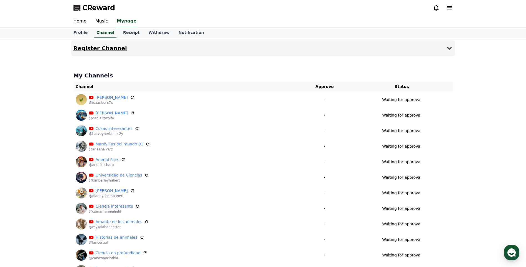
drag, startPoint x: 96, startPoint y: 54, endPoint x: 99, endPoint y: 55, distance: 3.6
click at [96, 54] on button "Register Channel" at bounding box center [263, 49] width 384 height 16
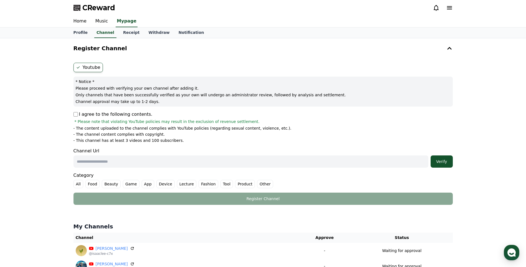
click at [95, 161] on input "text" at bounding box center [251, 161] width 355 height 12
paste input "**********"
type input "**********"
click at [446, 162] on div "Verify" at bounding box center [442, 162] width 18 height 6
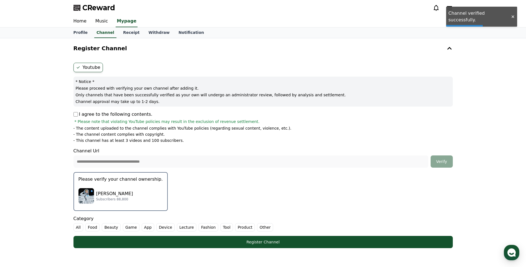
click at [93, 199] on img "button" at bounding box center [87, 196] width 16 height 16
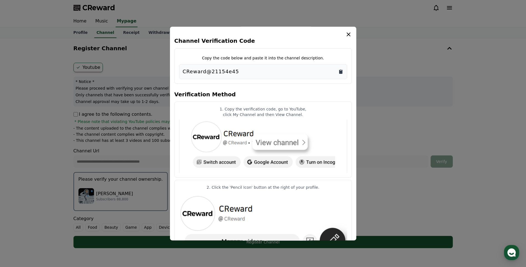
click at [343, 70] on icon "Copy to clipboard" at bounding box center [341, 72] width 6 height 6
click at [342, 71] on icon "Copy to clipboard" at bounding box center [340, 72] width 3 height 4
click at [415, 154] on button "close modal" at bounding box center [263, 133] width 526 height 267
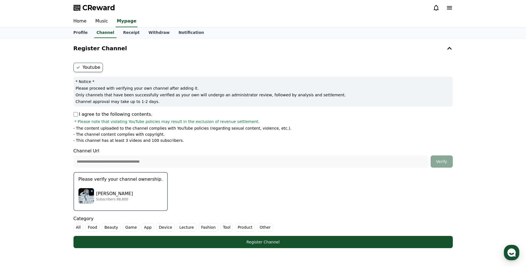
click at [79, 231] on label "All" at bounding box center [79, 227] width 10 height 8
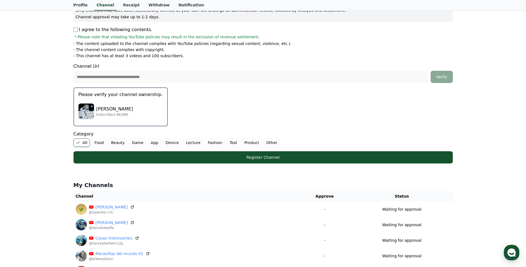
scroll to position [92, 0]
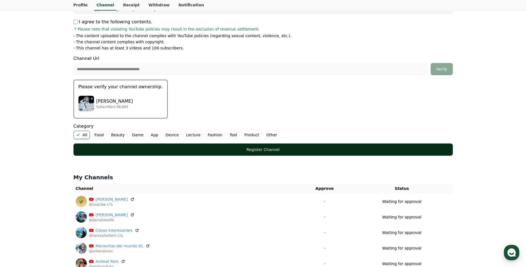
click at [175, 147] on div "Register Channel" at bounding box center [263, 150] width 357 height 6
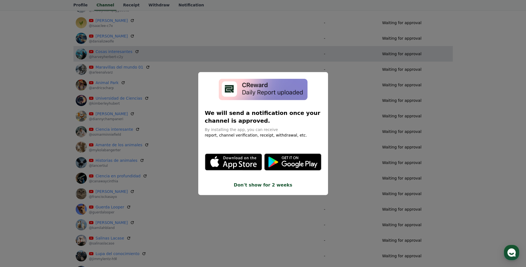
drag, startPoint x: 0, startPoint y: 0, endPoint x: 156, endPoint y: 53, distance: 164.4
click at [156, 53] on button "close modal" at bounding box center [263, 133] width 526 height 267
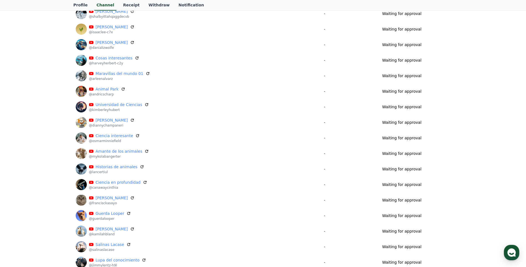
scroll to position [24, 0]
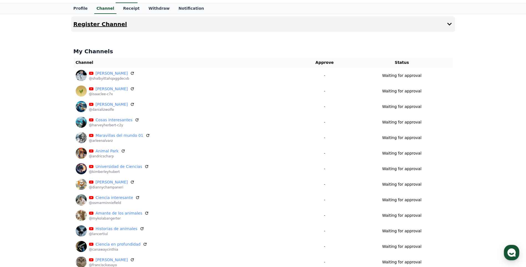
click at [106, 25] on h4 "Register Channel" at bounding box center [101, 24] width 54 height 6
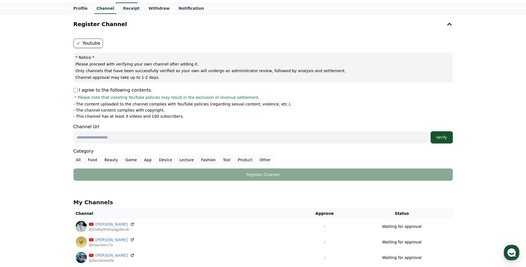
click at [108, 141] on input "text" at bounding box center [251, 137] width 355 height 12
paste input "**********"
type input "**********"
click at [444, 135] on div "Verify" at bounding box center [442, 138] width 18 height 6
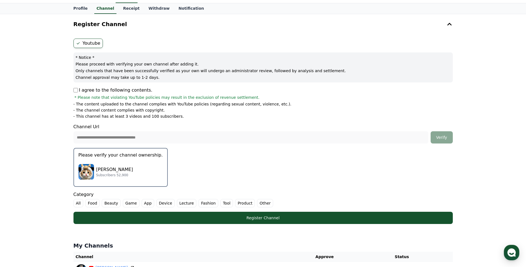
click at [80, 204] on label "All" at bounding box center [79, 203] width 10 height 8
click at [138, 165] on div "Carlo Morrison Subscribers 52,900" at bounding box center [121, 172] width 84 height 22
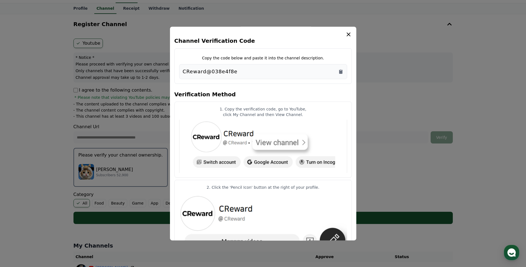
click at [347, 33] on icon "modal" at bounding box center [348, 34] width 7 height 7
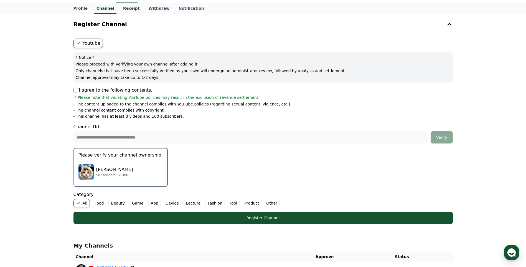
drag, startPoint x: 254, startPoint y: 220, endPoint x: 190, endPoint y: 130, distance: 110.6
click at [190, 130] on form "**********" at bounding box center [264, 131] width 380 height 185
click at [142, 169] on div "Carlo Morrison Subscribers 52,900" at bounding box center [121, 172] width 84 height 22
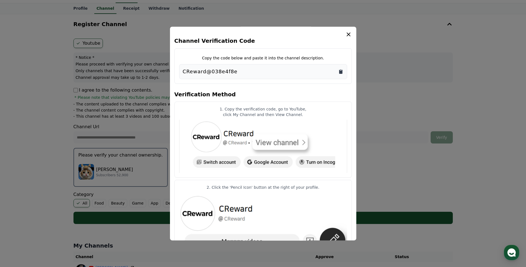
click at [338, 74] on icon "Copy to clipboard" at bounding box center [341, 72] width 6 height 6
click at [386, 160] on button "close modal" at bounding box center [263, 133] width 526 height 267
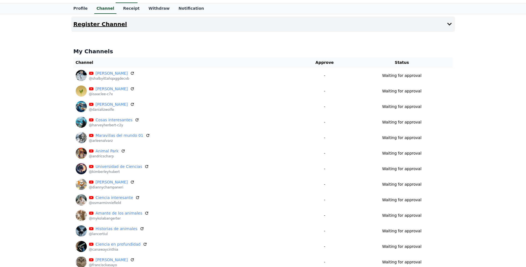
click at [99, 25] on h4 "Register Channel" at bounding box center [101, 24] width 54 height 6
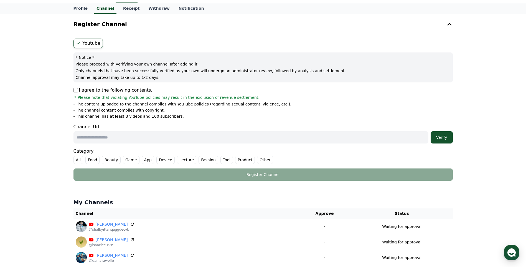
click at [99, 136] on input "text" at bounding box center [251, 137] width 355 height 12
paste input "**********"
type input "**********"
paste input "**********"
type input "**********"
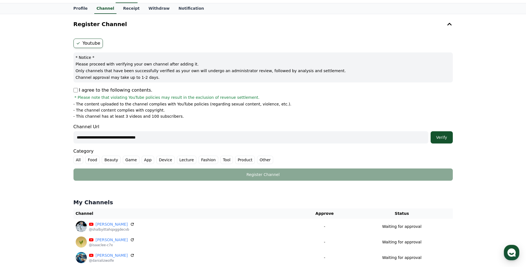
click at [78, 156] on label "All" at bounding box center [79, 160] width 10 height 8
click at [447, 136] on div "Verify" at bounding box center [442, 138] width 18 height 6
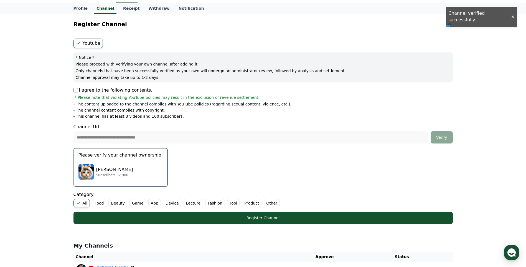
click at [120, 176] on p "Subscribers 52,900" at bounding box center [114, 175] width 37 height 4
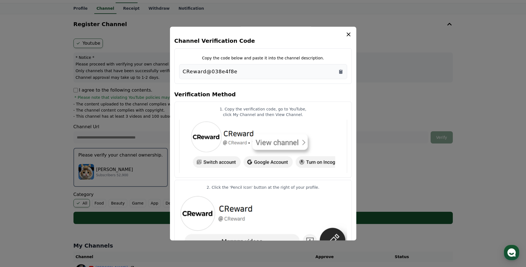
drag, startPoint x: 211, startPoint y: 100, endPoint x: 369, endPoint y: 132, distance: 162.0
click at [369, 132] on button "close modal" at bounding box center [263, 133] width 526 height 267
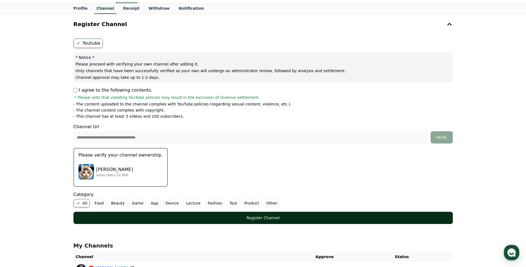
click at [141, 213] on button "Register Channel" at bounding box center [264, 218] width 380 height 12
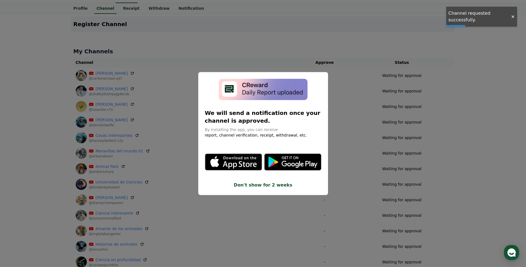
click at [472, 145] on button "close modal" at bounding box center [263, 133] width 526 height 267
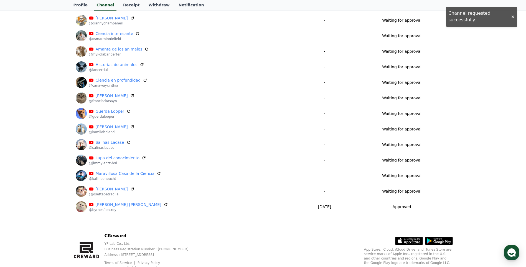
scroll to position [209, 0]
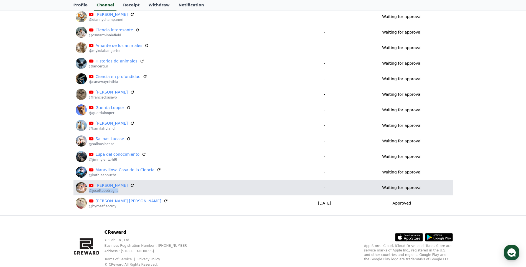
drag, startPoint x: 115, startPoint y: 190, endPoint x: 89, endPoint y: 192, distance: 26.2
click at [89, 192] on p "@josettepetraglia" at bounding box center [112, 190] width 46 height 4
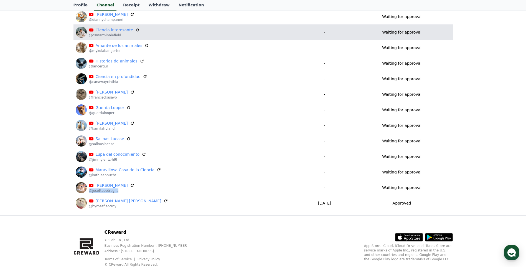
copy p "@josettepetraglia"
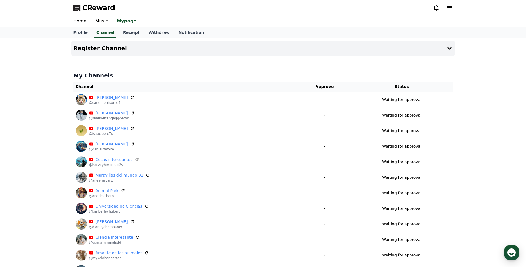
click at [119, 47] on h4 "Register Channel" at bounding box center [101, 48] width 54 height 6
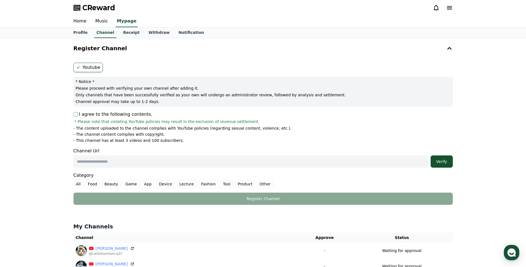
click at [74, 117] on p "I agree to the following contents." at bounding box center [113, 114] width 79 height 7
click at [75, 117] on div "I agree to the following contents. * Please note that violating YouTube policie…" at bounding box center [264, 117] width 380 height 13
click at [105, 158] on input "text" at bounding box center [251, 161] width 355 height 12
paste input "**********"
type input "**********"
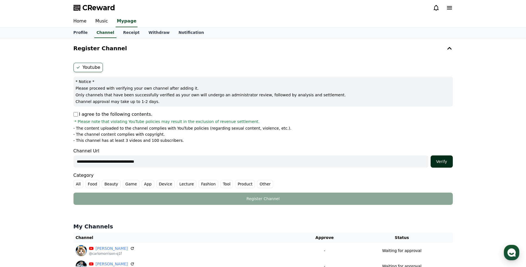
click at [444, 164] on button "Verify" at bounding box center [442, 161] width 22 height 12
select select "**********"
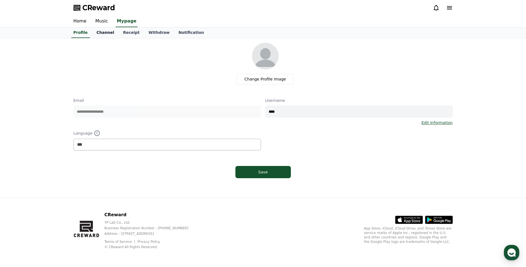
click at [99, 34] on link "Channel" at bounding box center [105, 32] width 27 height 11
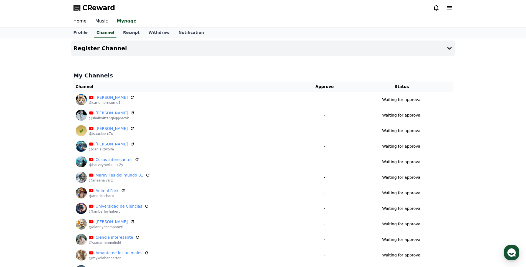
click at [95, 17] on link "Music" at bounding box center [102, 22] width 22 height 12
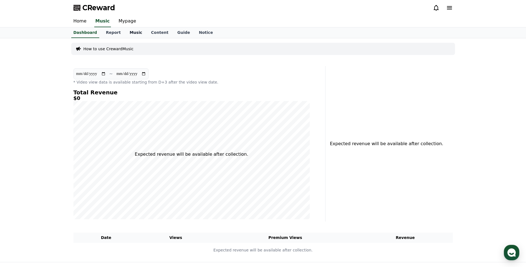
click at [131, 34] on link "Music" at bounding box center [135, 32] width 21 height 11
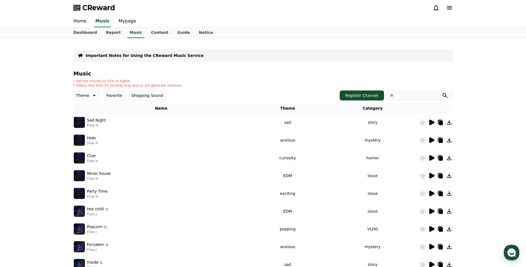
click at [435, 175] on icon at bounding box center [432, 176] width 5 height 6
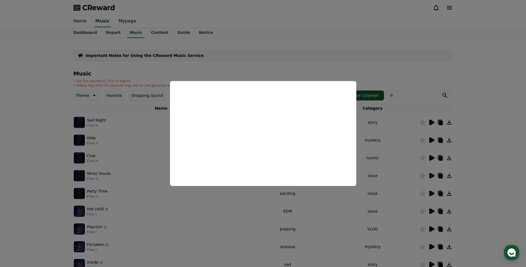
click at [295, 231] on button "close modal" at bounding box center [263, 133] width 526 height 267
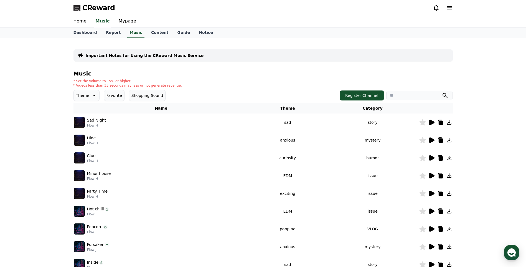
click at [429, 194] on icon at bounding box center [431, 193] width 7 height 7
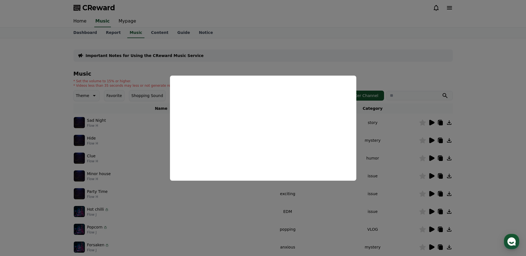
click at [405, 175] on button "close modal" at bounding box center [263, 128] width 526 height 256
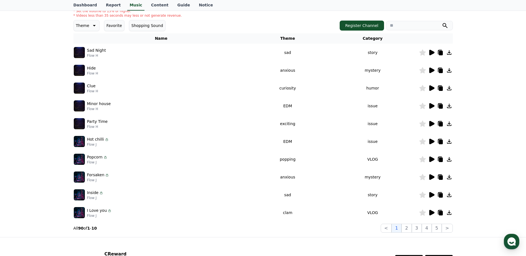
scroll to position [92, 0]
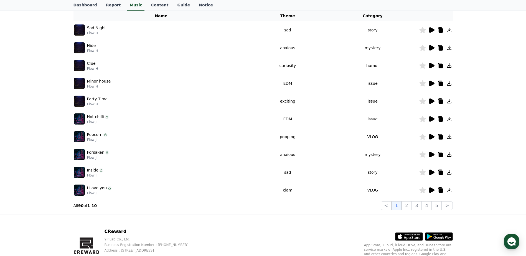
click at [430, 137] on icon at bounding box center [432, 137] width 5 height 6
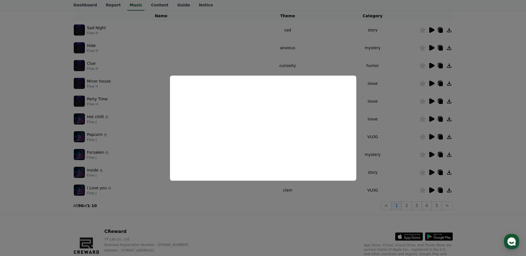
click at [270, 211] on button "close modal" at bounding box center [263, 128] width 526 height 256
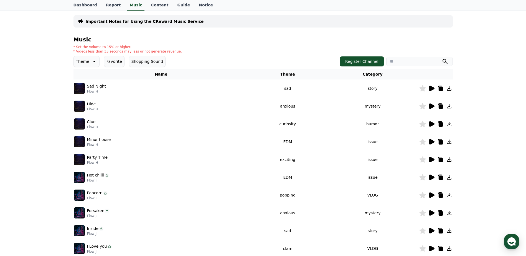
scroll to position [46, 0]
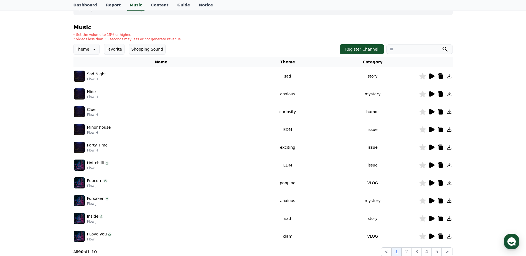
click at [106, 163] on icon at bounding box center [107, 163] width 2 height 2
drag, startPoint x: 81, startPoint y: 48, endPoint x: 79, endPoint y: 49, distance: 2.9
click at [80, 49] on p "Theme" at bounding box center [82, 49] width 13 height 8
click at [85, 87] on button "Curiosity" at bounding box center [85, 93] width 22 height 12
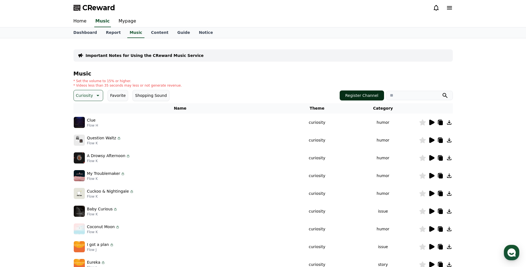
click at [355, 95] on button "Register Channel" at bounding box center [362, 95] width 44 height 10
click at [81, 124] on img at bounding box center [79, 122] width 11 height 11
click at [431, 120] on icon at bounding box center [432, 123] width 5 height 6
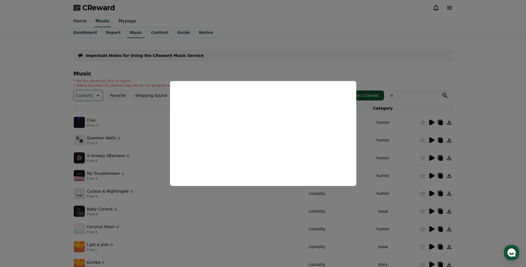
click at [256, 239] on button "close modal" at bounding box center [263, 133] width 526 height 267
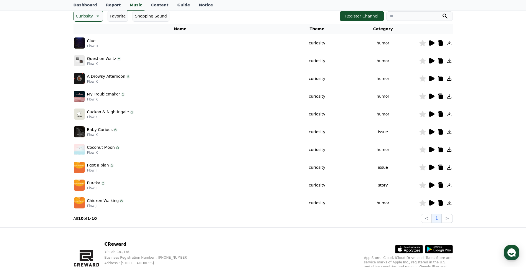
scroll to position [92, 0]
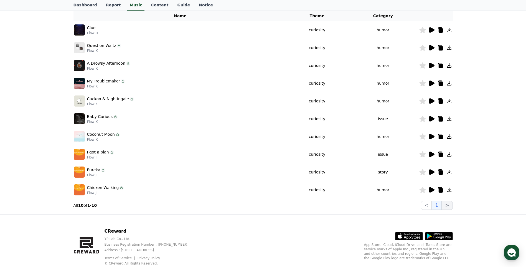
click at [447, 209] on button ">" at bounding box center [447, 205] width 11 height 9
click at [448, 204] on button ">" at bounding box center [447, 205] width 11 height 9
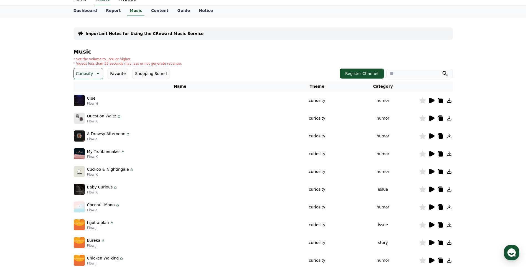
scroll to position [0, 0]
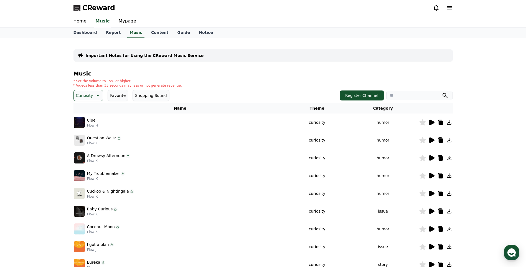
click at [95, 97] on icon at bounding box center [97, 95] width 7 height 7
click at [83, 138] on button "Dark" at bounding box center [81, 137] width 14 height 12
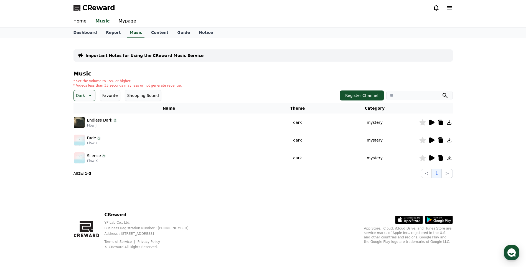
click at [93, 96] on button "Dark" at bounding box center [85, 95] width 22 height 11
click at [82, 130] on button "Majestic" at bounding box center [84, 133] width 21 height 12
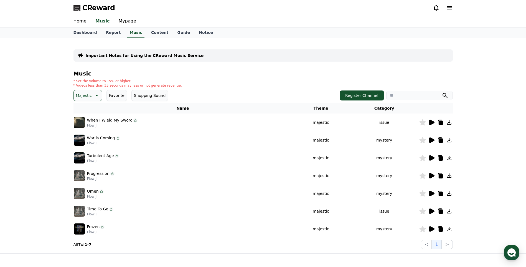
click at [94, 93] on icon at bounding box center [96, 95] width 7 height 7
click at [81, 113] on button "All" at bounding box center [78, 110] width 9 height 12
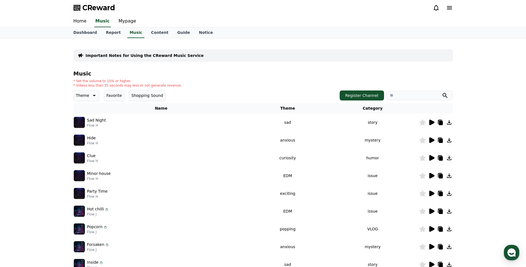
click at [428, 194] on div at bounding box center [436, 193] width 33 height 7
click at [431, 195] on icon at bounding box center [432, 194] width 5 height 6
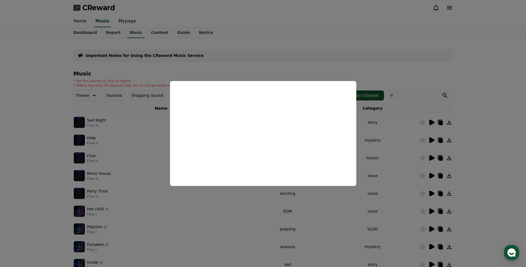
click at [417, 157] on button "close modal" at bounding box center [263, 133] width 526 height 267
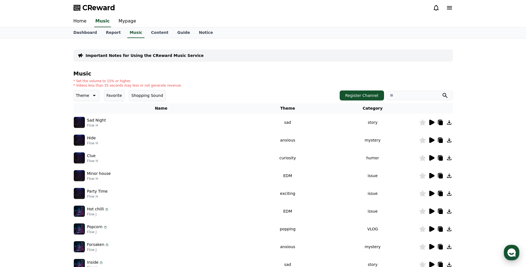
click at [511, 251] on use "button" at bounding box center [512, 252] width 8 height 8
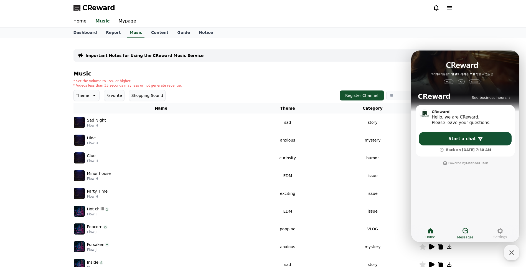
click at [469, 233] on link "Messages" at bounding box center [465, 233] width 35 height 14
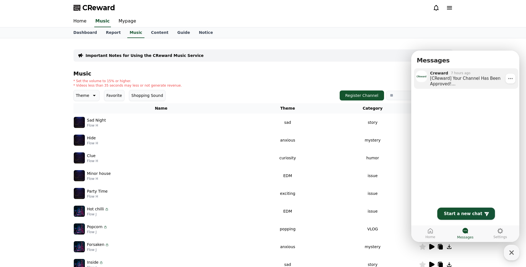
click at [446, 78] on div "[CReward] Your Channel Has Been Approved! Please make sure to review the usage …" at bounding box center [472, 80] width 84 height 11
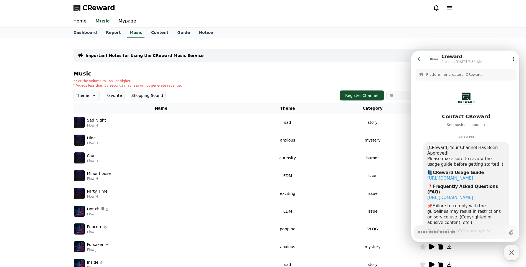
scroll to position [23, 0]
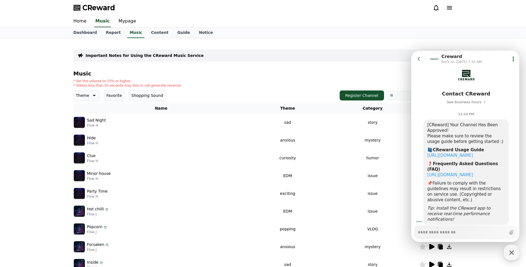
click at [150, 59] on div "Important Notes for Using the CReward Music Service" at bounding box center [264, 55] width 380 height 12
click at [155, 55] on p "Important Notes for Using the CReward Music Service" at bounding box center [145, 56] width 118 height 6
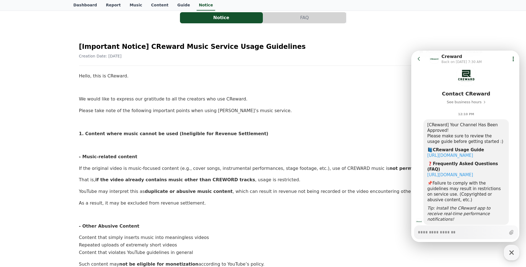
scroll to position [46, 0]
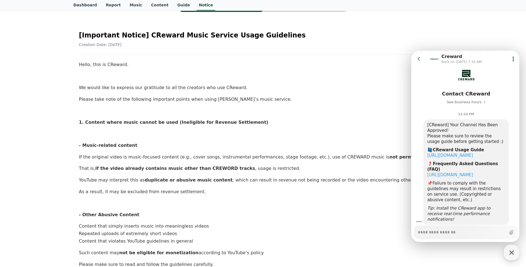
drag, startPoint x: 295, startPoint y: 94, endPoint x: 271, endPoint y: 106, distance: 27.3
click at [271, 106] on div "Hello, this is CReward. We would like to express our gratitude to all the creat…" at bounding box center [263, 245] width 369 height 369
click at [388, 103] on div "Hello, this is CReward. We would like to express our gratitude to all the creat…" at bounding box center [263, 245] width 369 height 369
click at [417, 61] on icon at bounding box center [420, 59] width 6 height 6
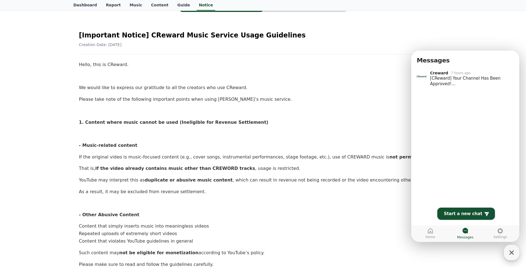
click at [510, 254] on icon "button" at bounding box center [512, 253] width 10 height 10
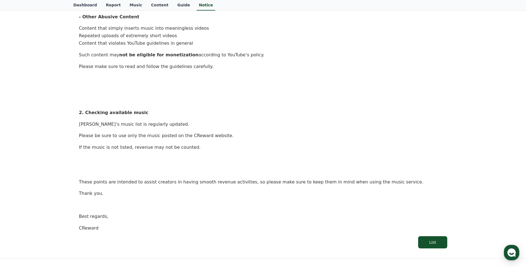
scroll to position [231, 0]
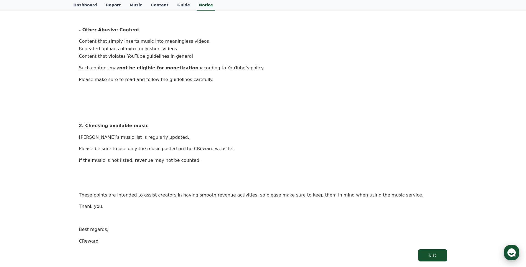
click at [515, 246] on div "button" at bounding box center [512, 253] width 16 height 16
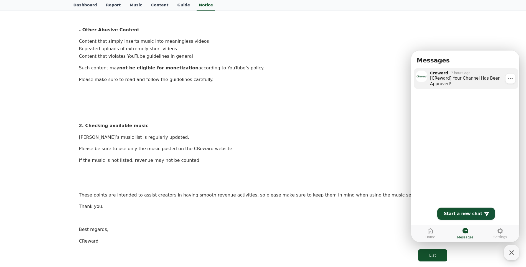
click at [437, 85] on font "[CReward] Your Channel Has Been Approved! Please make sure to review the usage …" at bounding box center [472, 112] width 84 height 72
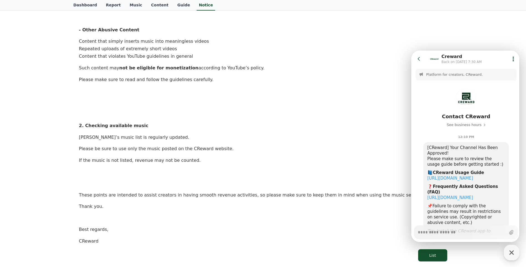
scroll to position [23, 0]
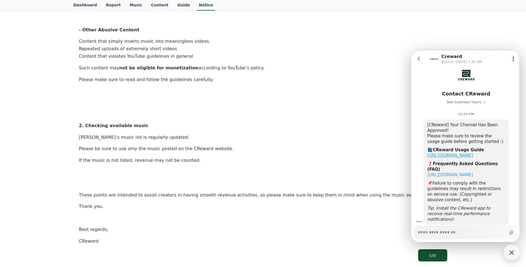
click at [451, 157] on link "https://creward.net/music/guide/android" at bounding box center [451, 155] width 46 height 5
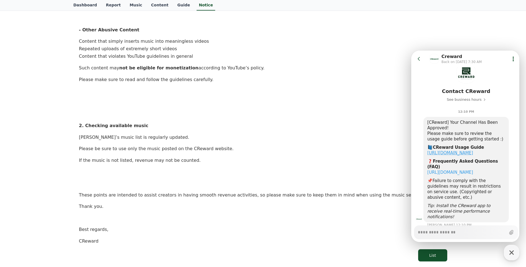
scroll to position [27, 0]
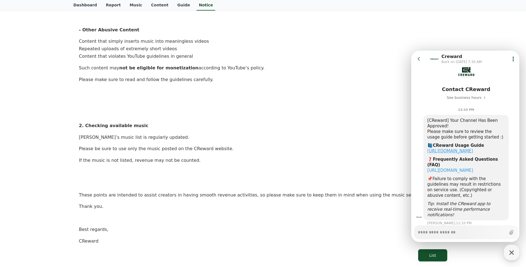
type textarea "*"
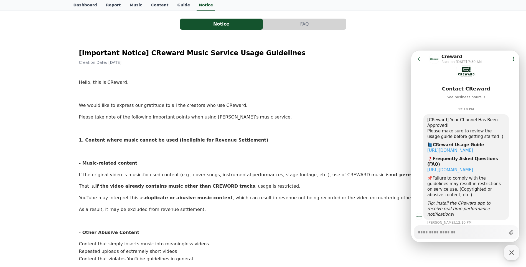
scroll to position [0, 0]
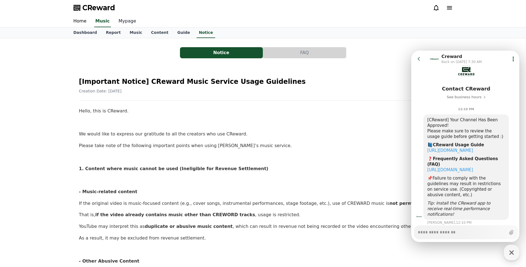
click at [136, 21] on link "Mypage" at bounding box center [127, 22] width 26 height 12
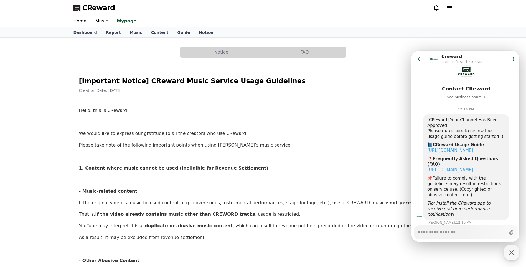
select select "**********"
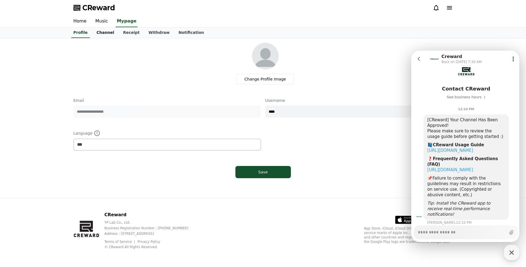
click at [105, 35] on font "Channel" at bounding box center [106, 32] width 18 height 4
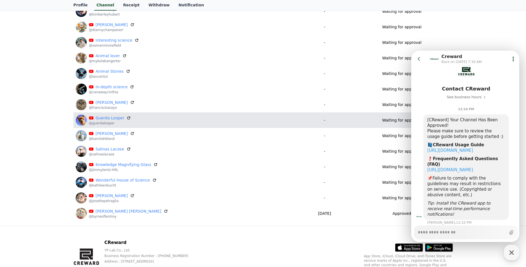
scroll to position [225, 0]
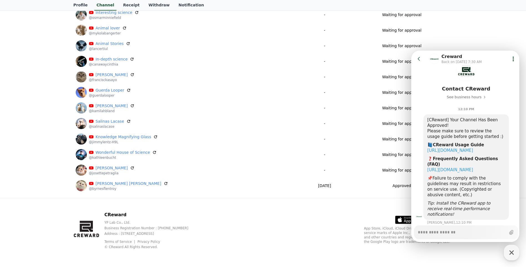
click at [420, 58] on icon at bounding box center [420, 59] width 6 height 6
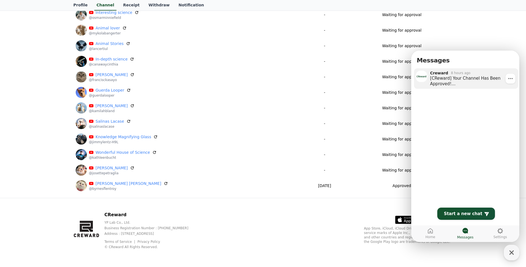
click at [446, 78] on font "[CReward] Your Channel Has Been Approved! Please make sure to review the usage …" at bounding box center [472, 112] width 84 height 72
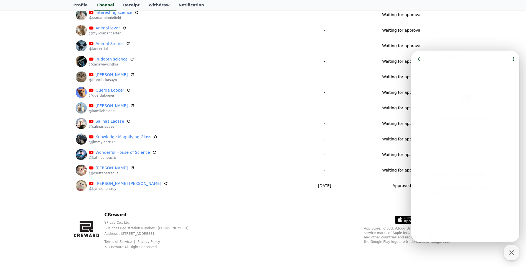
scroll to position [23, 0]
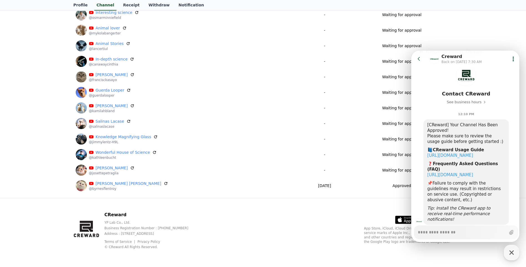
type textarea "*"
click at [331, 258] on div "CReward YP Lab Co., Ltd. Business Registration Number : 655-81-03655 Address : …" at bounding box center [263, 232] width 388 height 69
click at [417, 59] on icon at bounding box center [420, 59] width 6 height 6
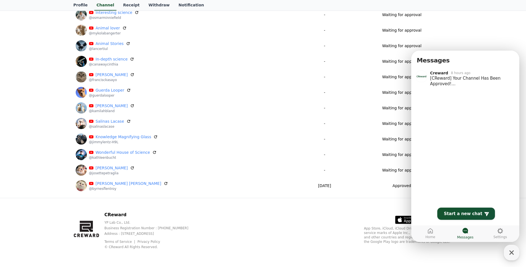
click at [512, 51] on header "Messages" at bounding box center [467, 59] width 110 height 17
click at [478, 259] on div "CReward YP Lab Co., Ltd. Business Registration Number : 655-81-03655 Address : …" at bounding box center [263, 232] width 526 height 69
click at [505, 252] on div "button" at bounding box center [512, 253] width 16 height 16
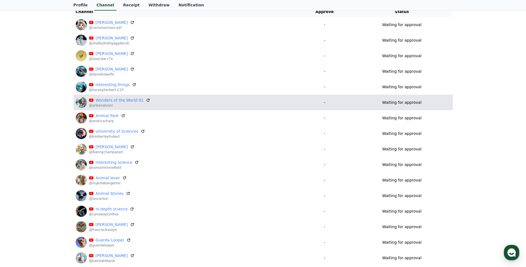
scroll to position [46, 0]
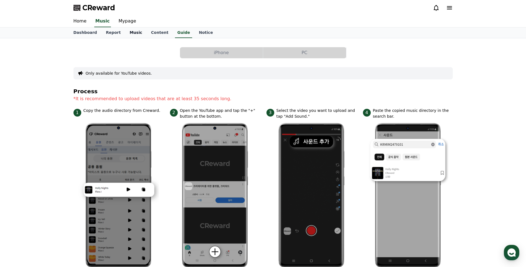
click at [128, 35] on link "Music" at bounding box center [135, 32] width 21 height 11
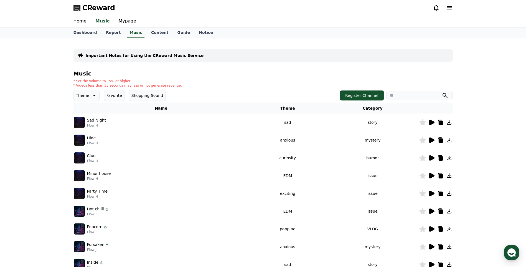
click at [106, 209] on icon at bounding box center [107, 209] width 4 height 4
click at [437, 9] on icon at bounding box center [436, 8] width 5 height 6
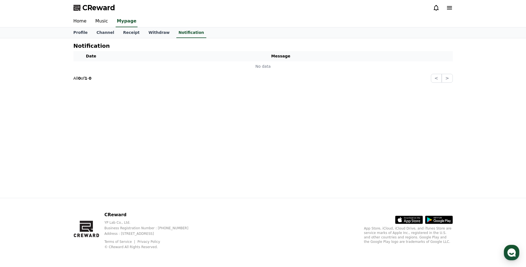
click at [447, 9] on icon at bounding box center [449, 7] width 5 height 3
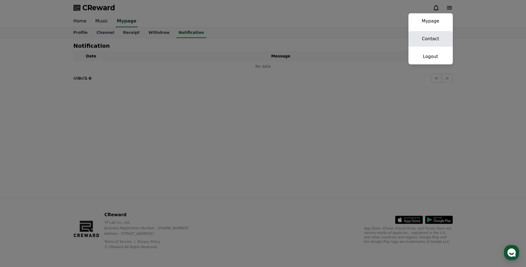
click at [425, 41] on link "Contact" at bounding box center [431, 39] width 44 height 16
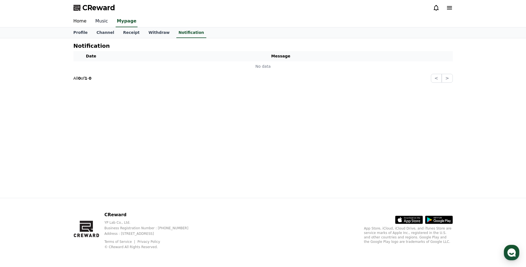
click at [109, 23] on link "Music" at bounding box center [102, 22] width 22 height 12
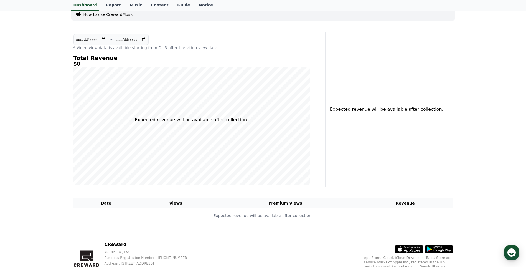
scroll to position [46, 0]
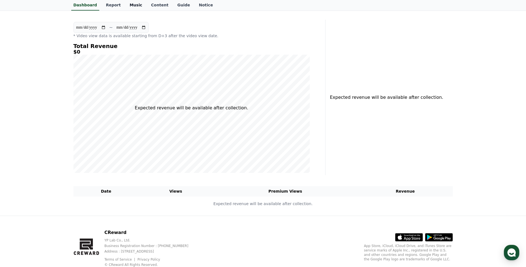
click at [132, 8] on link "Music" at bounding box center [135, 5] width 21 height 11
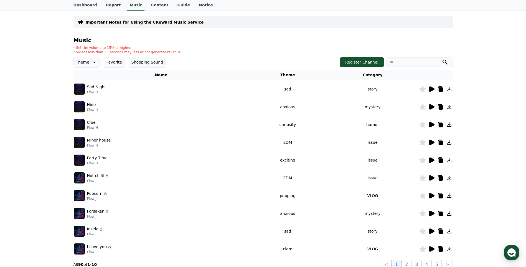
scroll to position [46, 0]
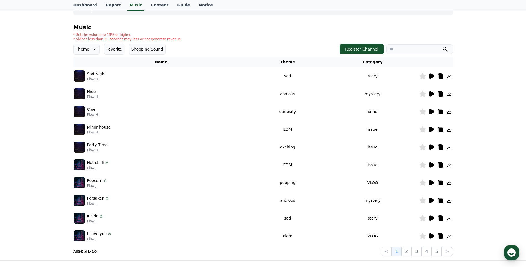
drag, startPoint x: 76, startPoint y: 93, endPoint x: 88, endPoint y: 91, distance: 12.1
click at [76, 93] on img at bounding box center [79, 93] width 11 height 11
click at [429, 91] on icon at bounding box center [431, 93] width 7 height 7
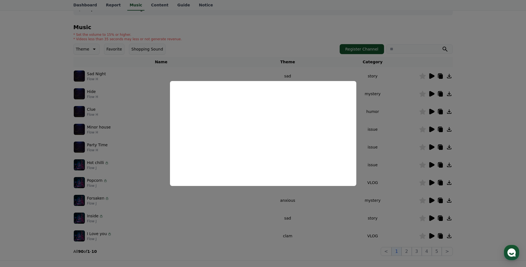
click at [423, 107] on button "close modal" at bounding box center [263, 133] width 526 height 267
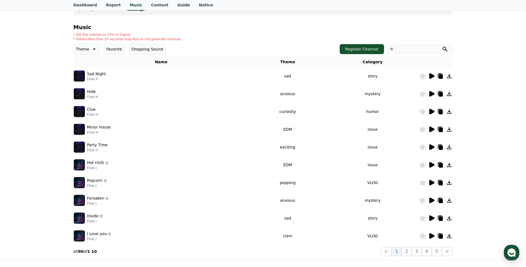
click at [429, 113] on icon at bounding box center [431, 111] width 7 height 7
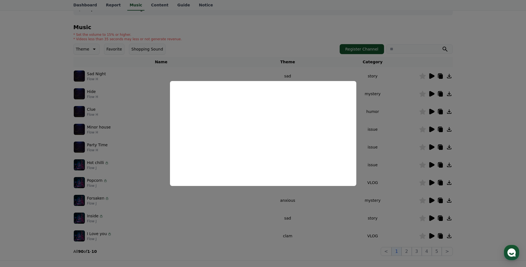
click at [399, 141] on button "close modal" at bounding box center [263, 133] width 526 height 267
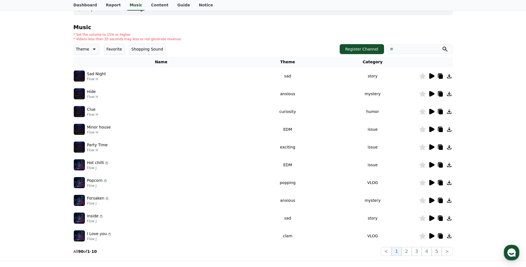
click at [432, 74] on icon at bounding box center [431, 76] width 7 height 7
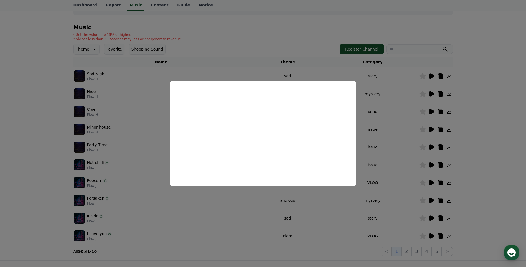
click at [384, 153] on button "close modal" at bounding box center [263, 133] width 526 height 267
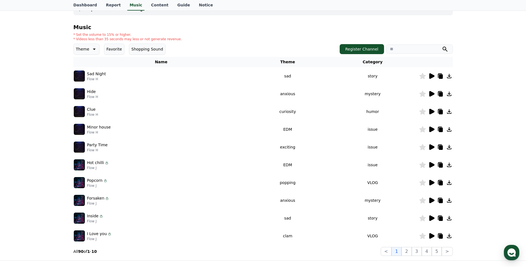
click at [434, 125] on td at bounding box center [436, 129] width 34 height 18
click at [429, 135] on td at bounding box center [436, 129] width 34 height 18
click at [429, 130] on icon at bounding box center [431, 129] width 7 height 7
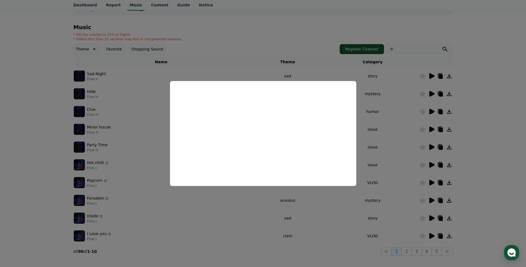
click at [393, 144] on button "close modal" at bounding box center [263, 133] width 526 height 267
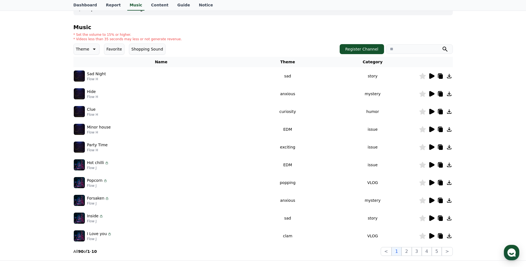
click at [434, 144] on icon at bounding box center [431, 147] width 7 height 7
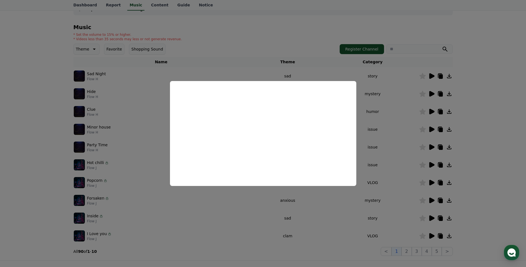
click at [401, 124] on button "close modal" at bounding box center [263, 133] width 526 height 267
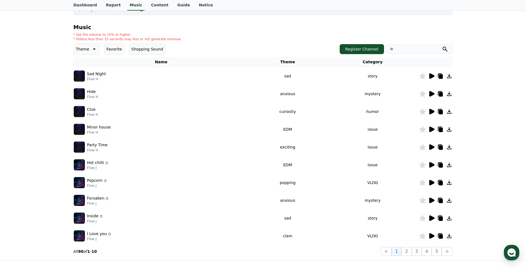
click at [432, 110] on icon at bounding box center [432, 112] width 5 height 6
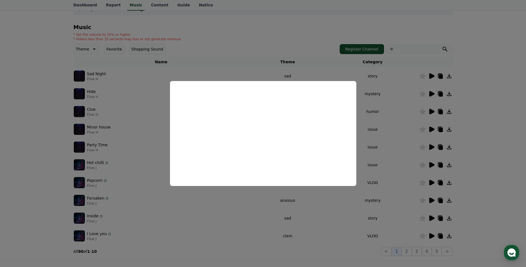
click at [389, 137] on button "close modal" at bounding box center [263, 133] width 526 height 267
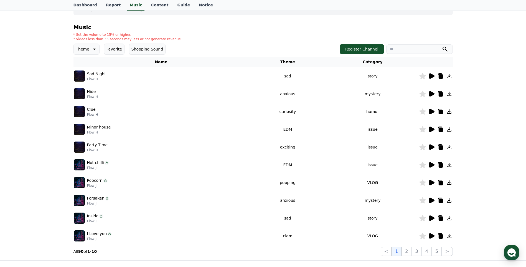
click at [438, 92] on icon at bounding box center [440, 93] width 7 height 7
click at [84, 7] on link "Dashboard" at bounding box center [85, 5] width 32 height 11
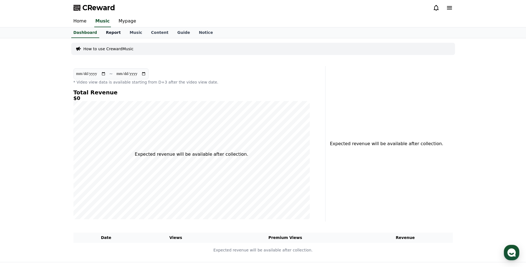
click at [112, 37] on link "Report" at bounding box center [114, 32] width 24 height 11
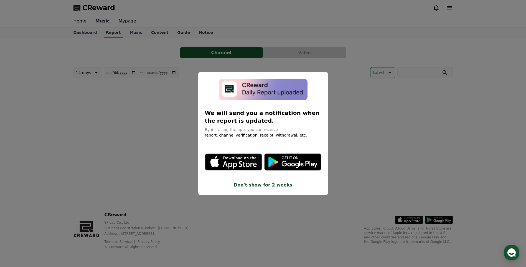
click at [72, 22] on button "close modal" at bounding box center [263, 133] width 526 height 267
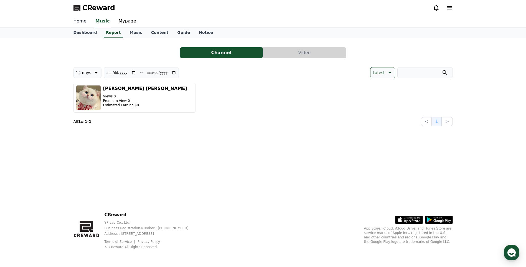
click at [76, 17] on link "Home" at bounding box center [80, 22] width 22 height 12
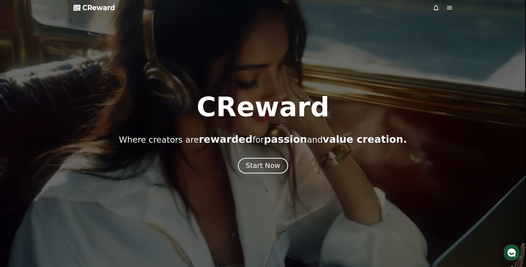
click at [276, 163] on div "Start Now" at bounding box center [263, 165] width 34 height 9
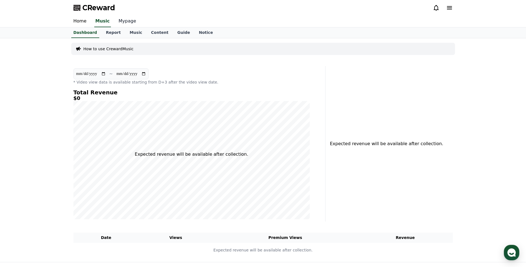
click at [134, 17] on link "Mypage" at bounding box center [127, 22] width 26 height 12
select select "**********"
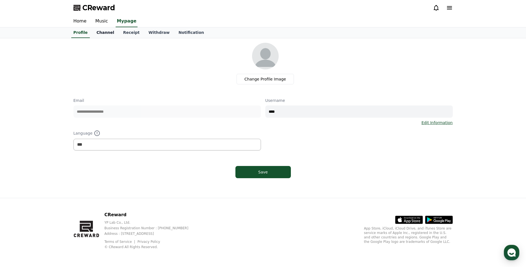
click at [112, 35] on link "Channel" at bounding box center [105, 32] width 27 height 11
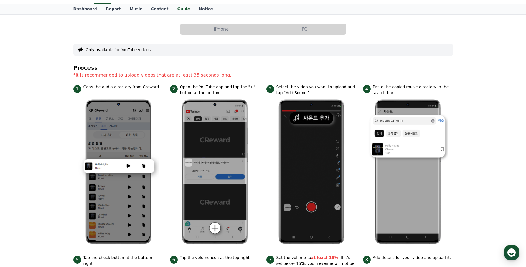
scroll to position [24, 0]
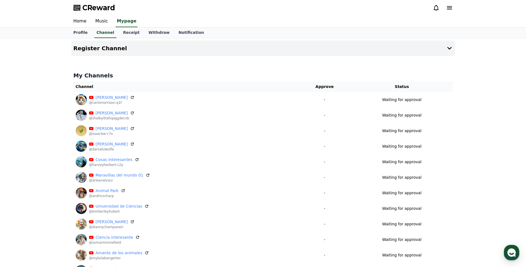
click at [438, 7] on icon at bounding box center [436, 7] width 7 height 7
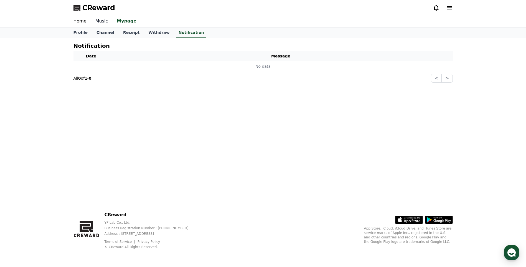
click at [111, 24] on link "Music" at bounding box center [102, 22] width 22 height 12
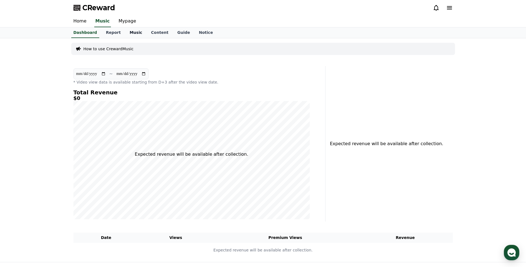
click at [134, 37] on link "Music" at bounding box center [135, 32] width 21 height 11
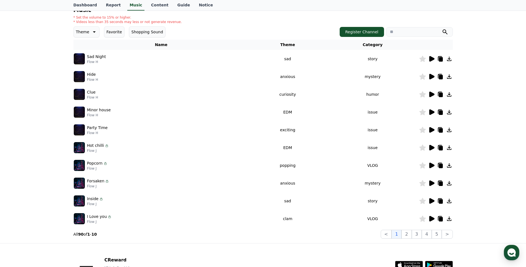
scroll to position [92, 0]
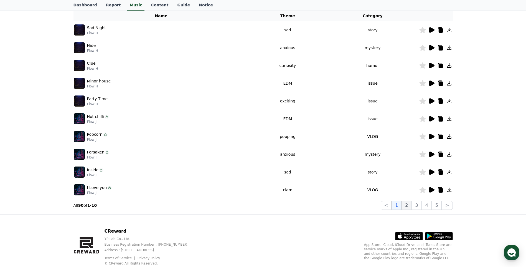
click at [407, 205] on button "2" at bounding box center [407, 205] width 10 height 9
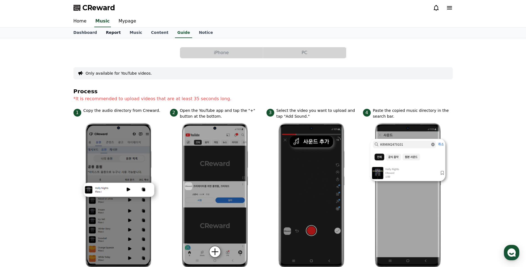
click at [111, 34] on link "Report" at bounding box center [114, 32] width 24 height 11
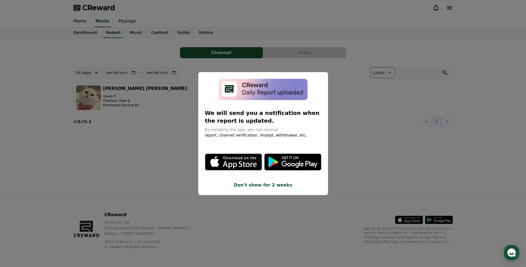
click at [130, 22] on button "close modal" at bounding box center [263, 133] width 526 height 267
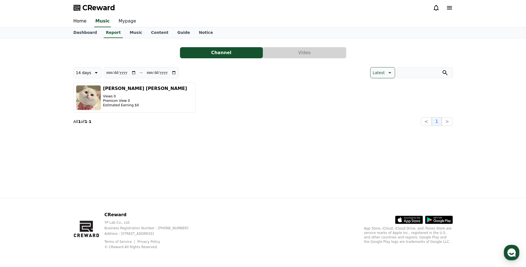
click at [131, 17] on link "Mypage" at bounding box center [127, 22] width 26 height 12
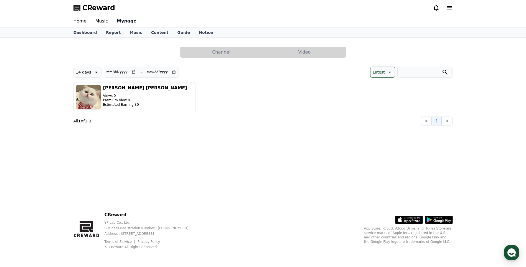
select select "**********"
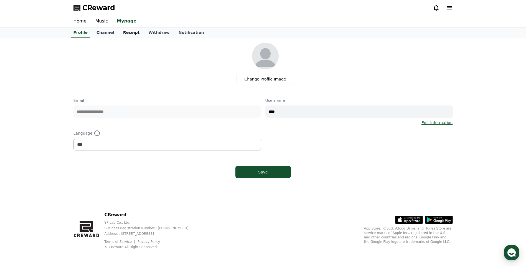
click at [123, 32] on link "Receipt" at bounding box center [132, 32] width 26 height 11
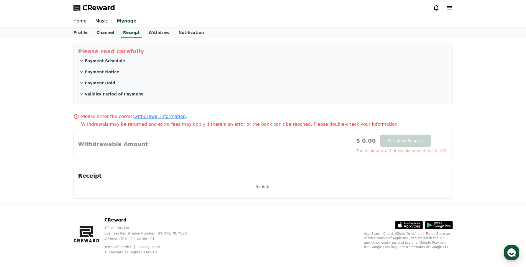
click at [67, 19] on div "Home Music Mypage" at bounding box center [263, 22] width 526 height 12
click at [80, 31] on link "Profile" at bounding box center [80, 32] width 23 height 11
select select "**********"
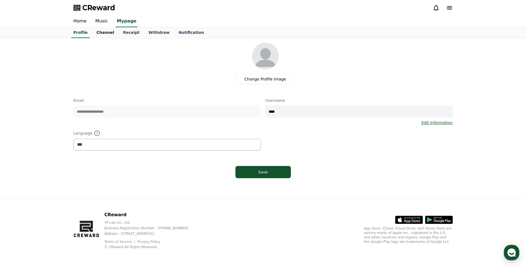
click at [102, 31] on link "Channel" at bounding box center [105, 32] width 27 height 11
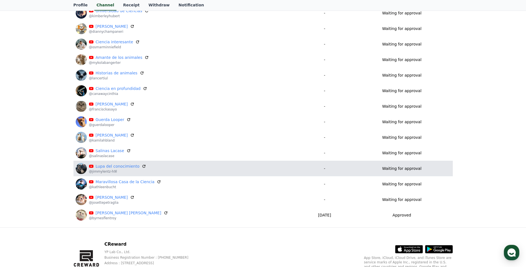
scroll to position [225, 0]
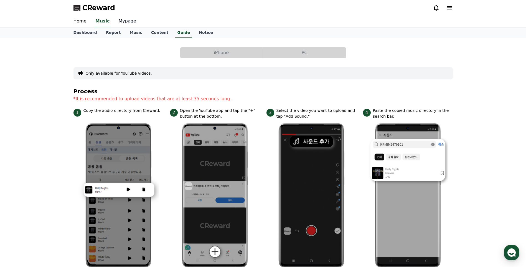
click at [131, 22] on link "Mypage" at bounding box center [127, 22] width 26 height 12
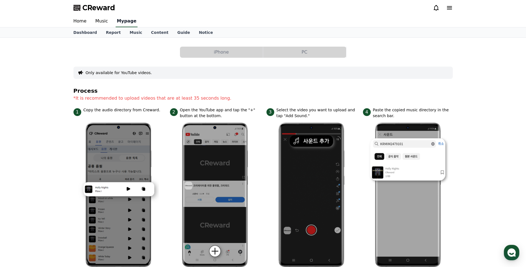
select select "**********"
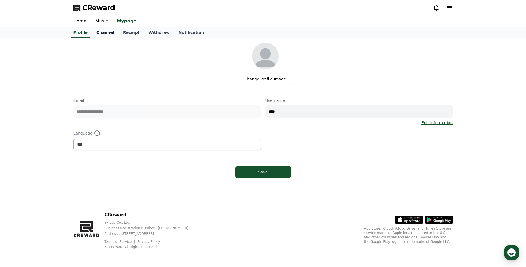
click at [96, 32] on link "Channel" at bounding box center [105, 32] width 27 height 11
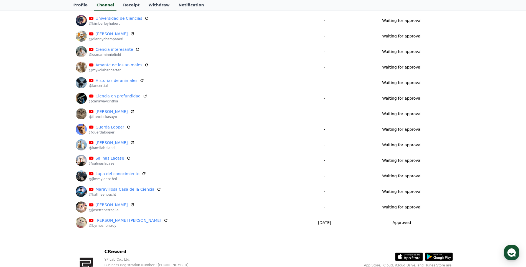
scroll to position [86, 0]
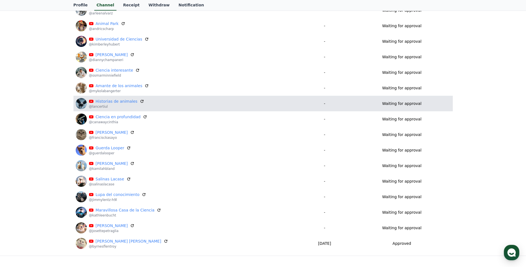
scroll to position [225, 0]
